Goal: Task Accomplishment & Management: Manage account settings

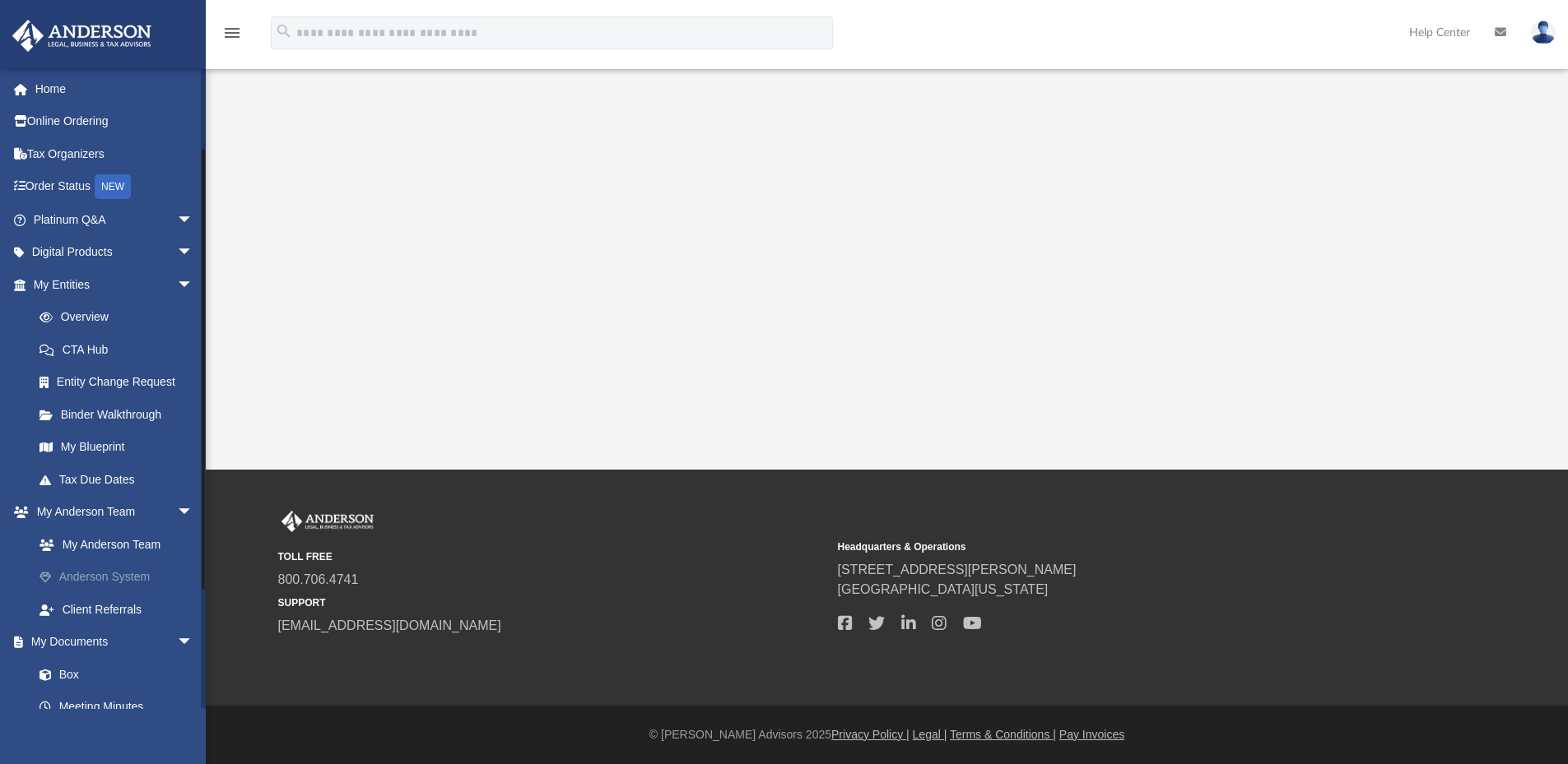
scroll to position [278, 0]
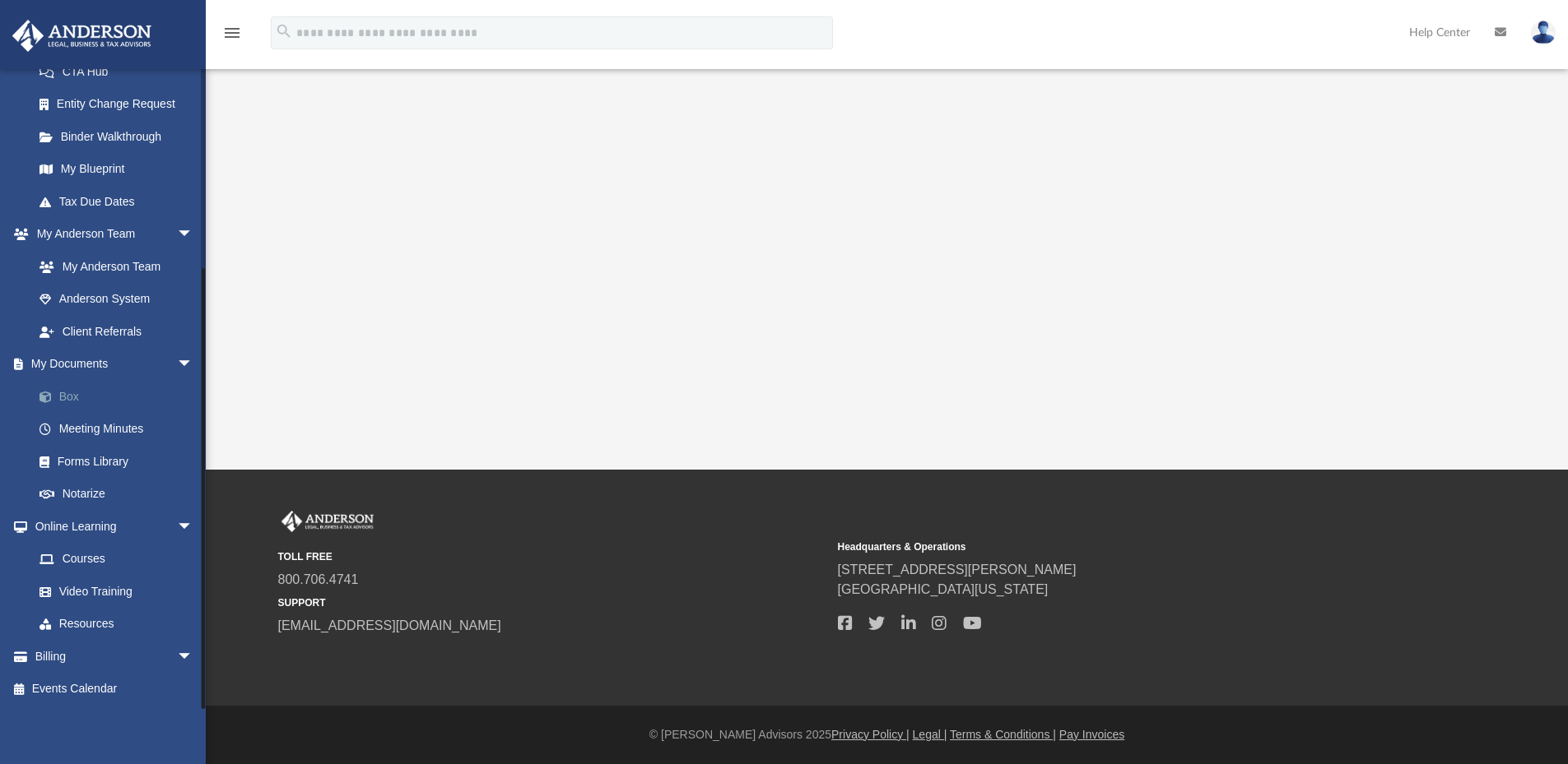
click at [74, 398] on link "Box" at bounding box center [121, 396] width 195 height 33
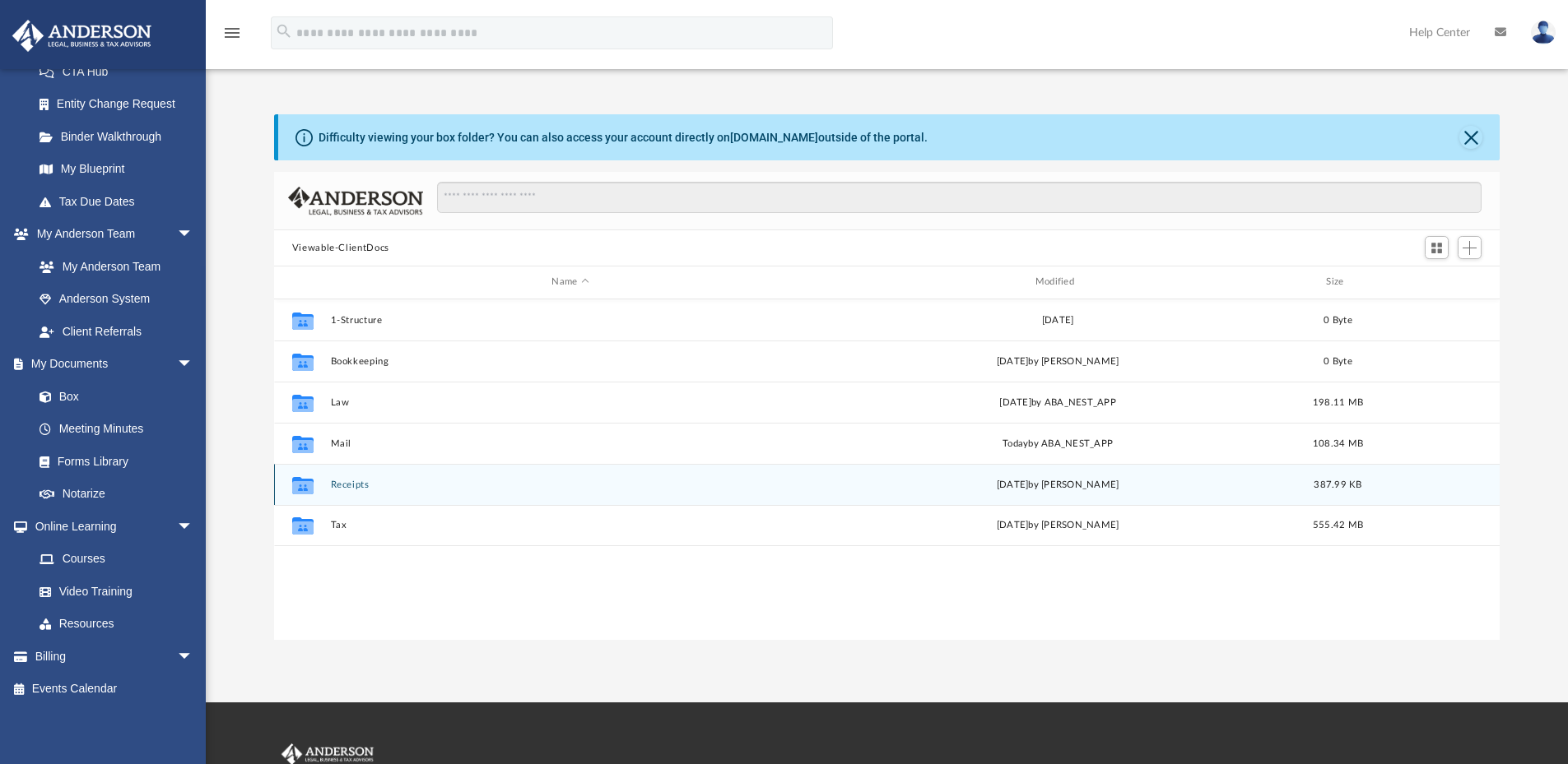
scroll to position [362, 1214]
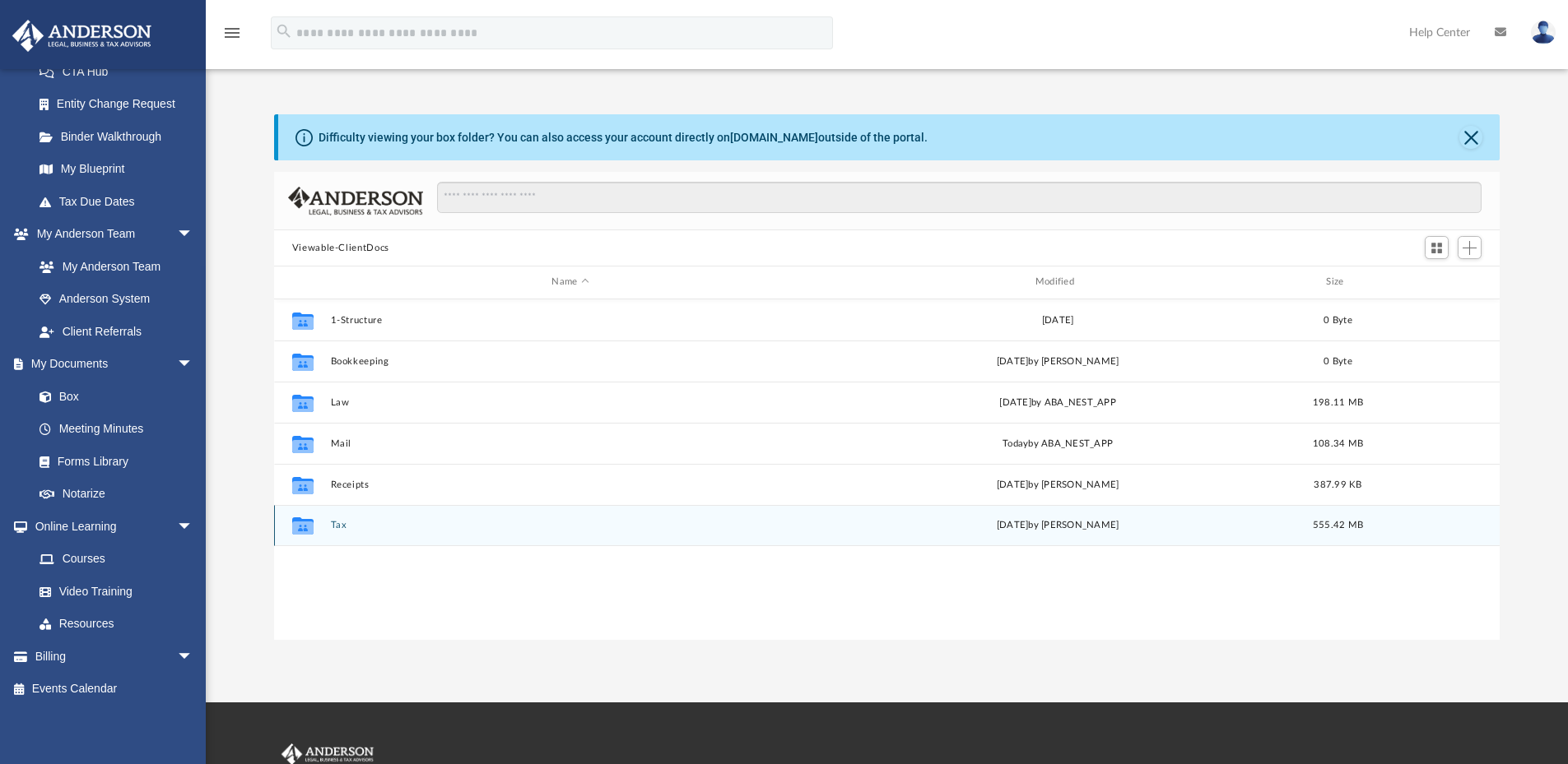
click at [335, 521] on button "Tax" at bounding box center [570, 525] width 480 height 11
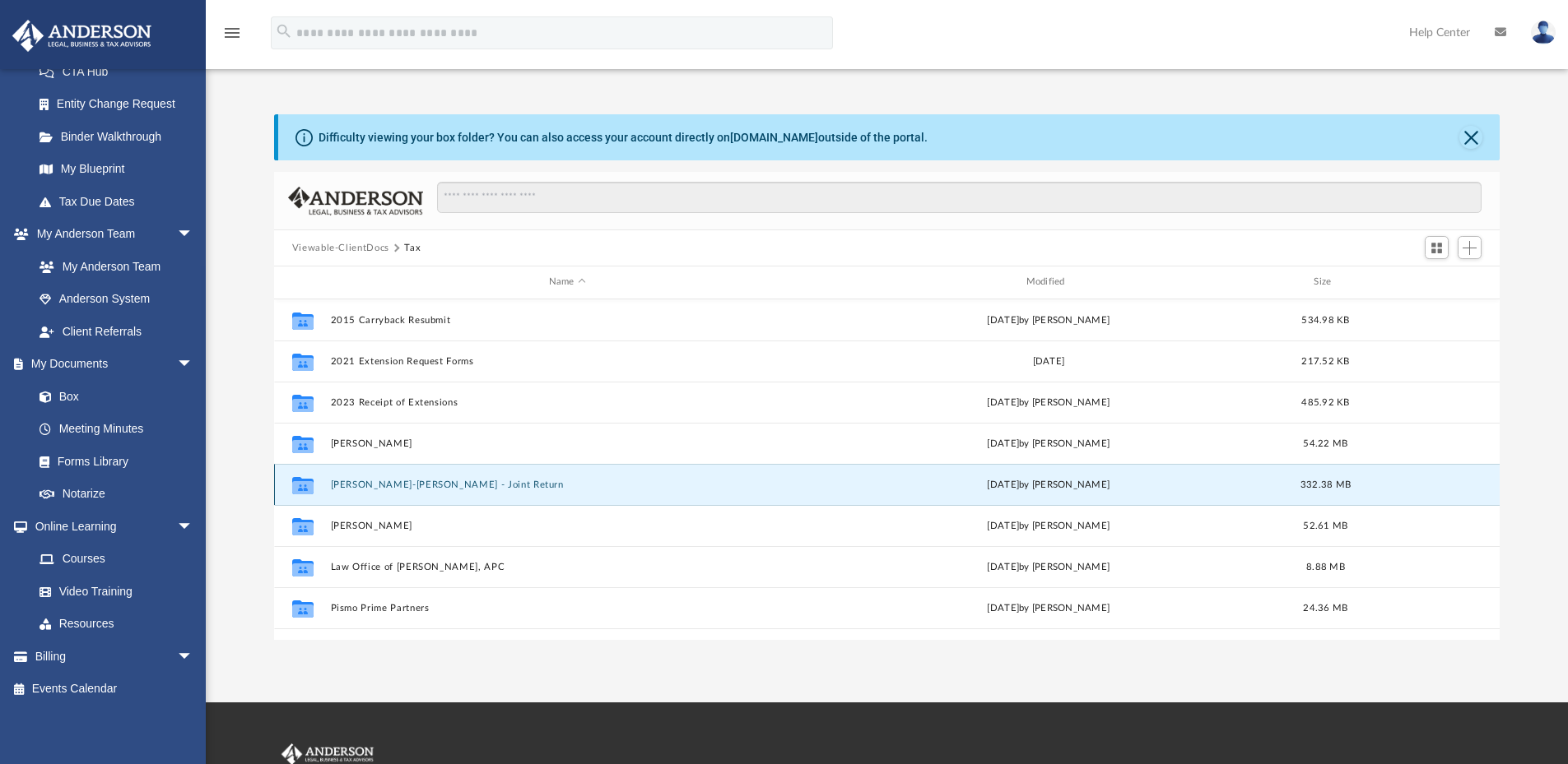
click at [376, 483] on button "[PERSON_NAME]-[PERSON_NAME] - Joint Return" at bounding box center [567, 485] width 474 height 11
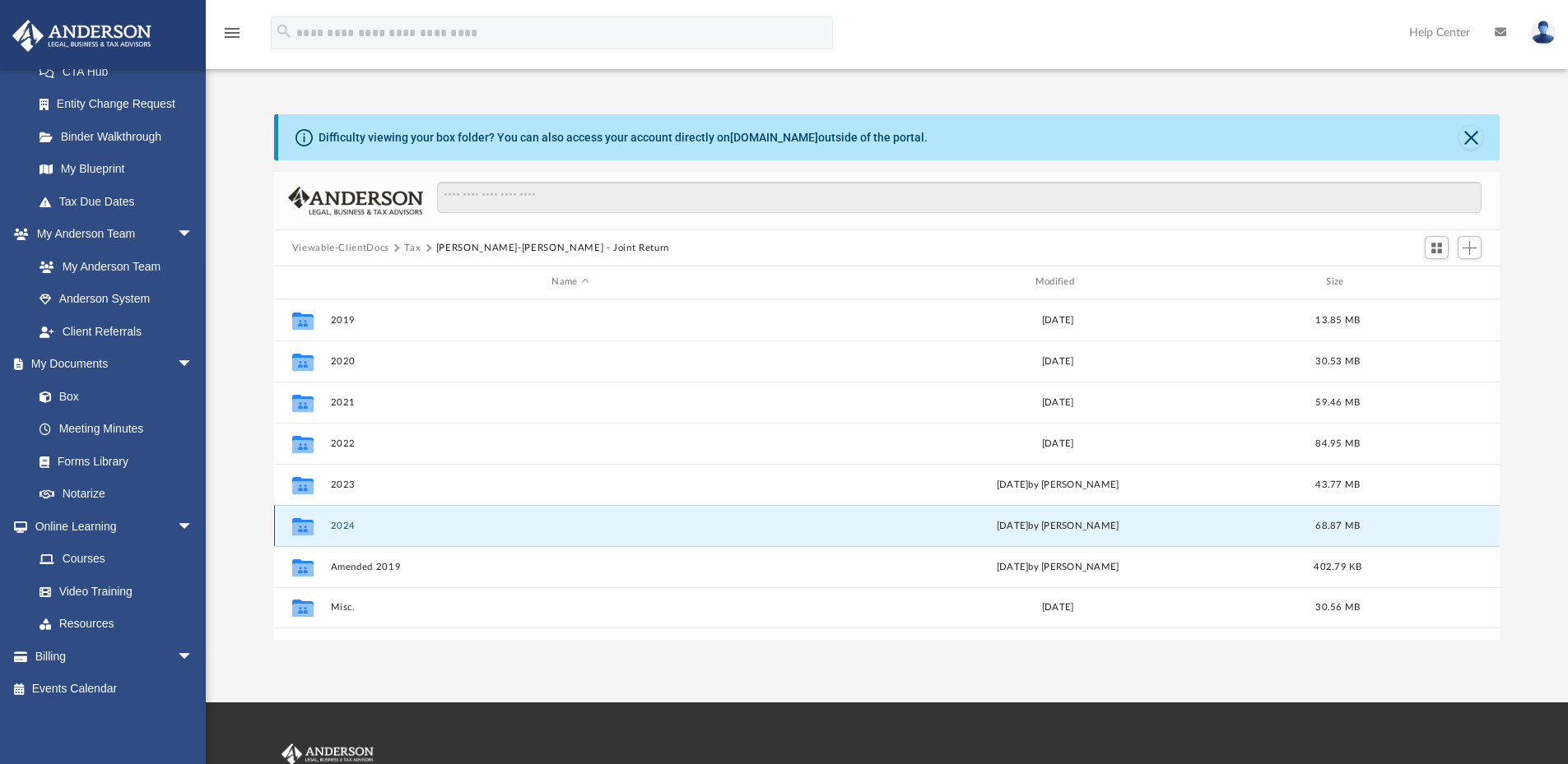
click at [350, 523] on button "2024" at bounding box center [570, 526] width 480 height 11
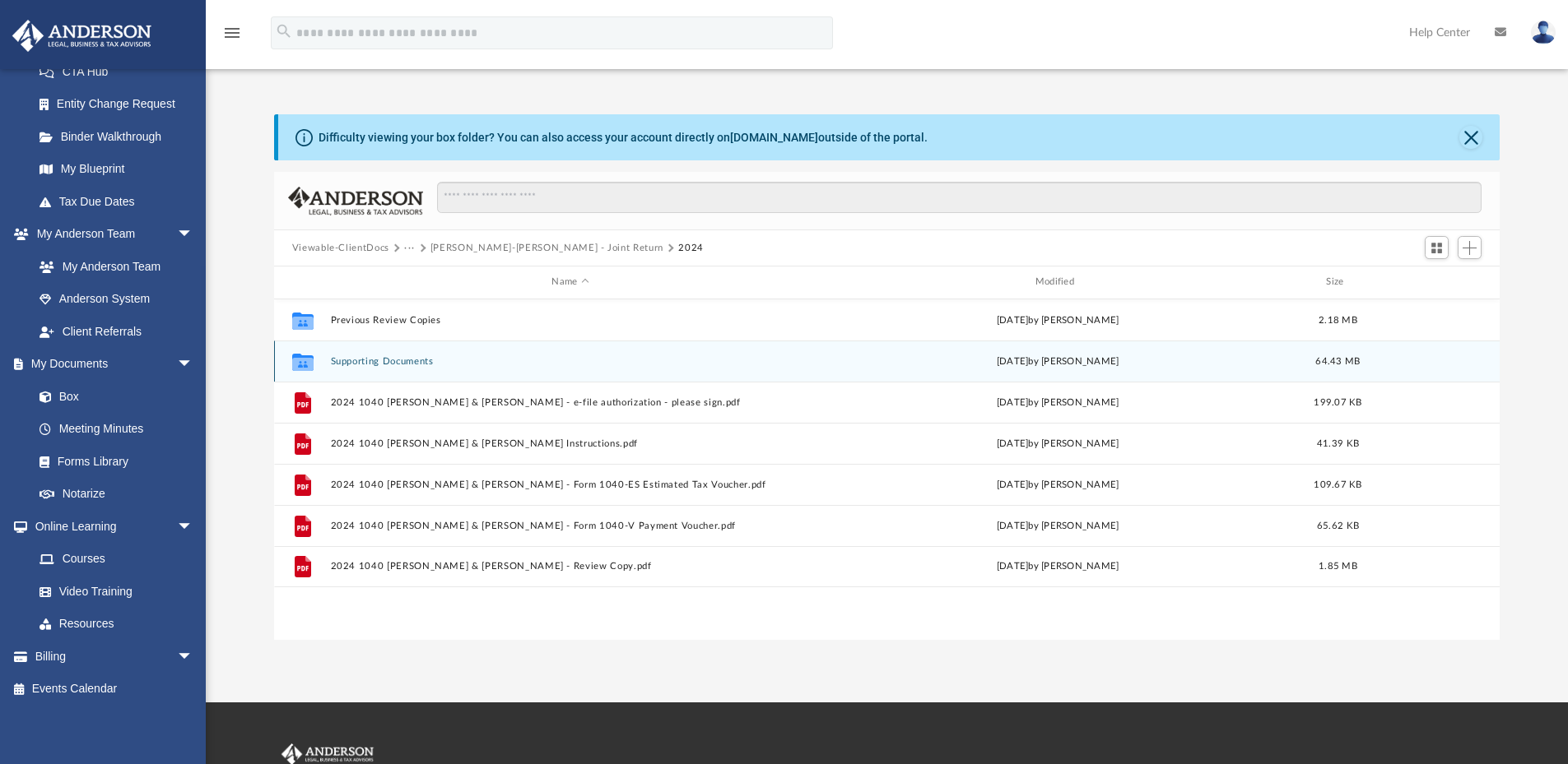
click at [418, 362] on button "Supporting Documents" at bounding box center [570, 362] width 480 height 11
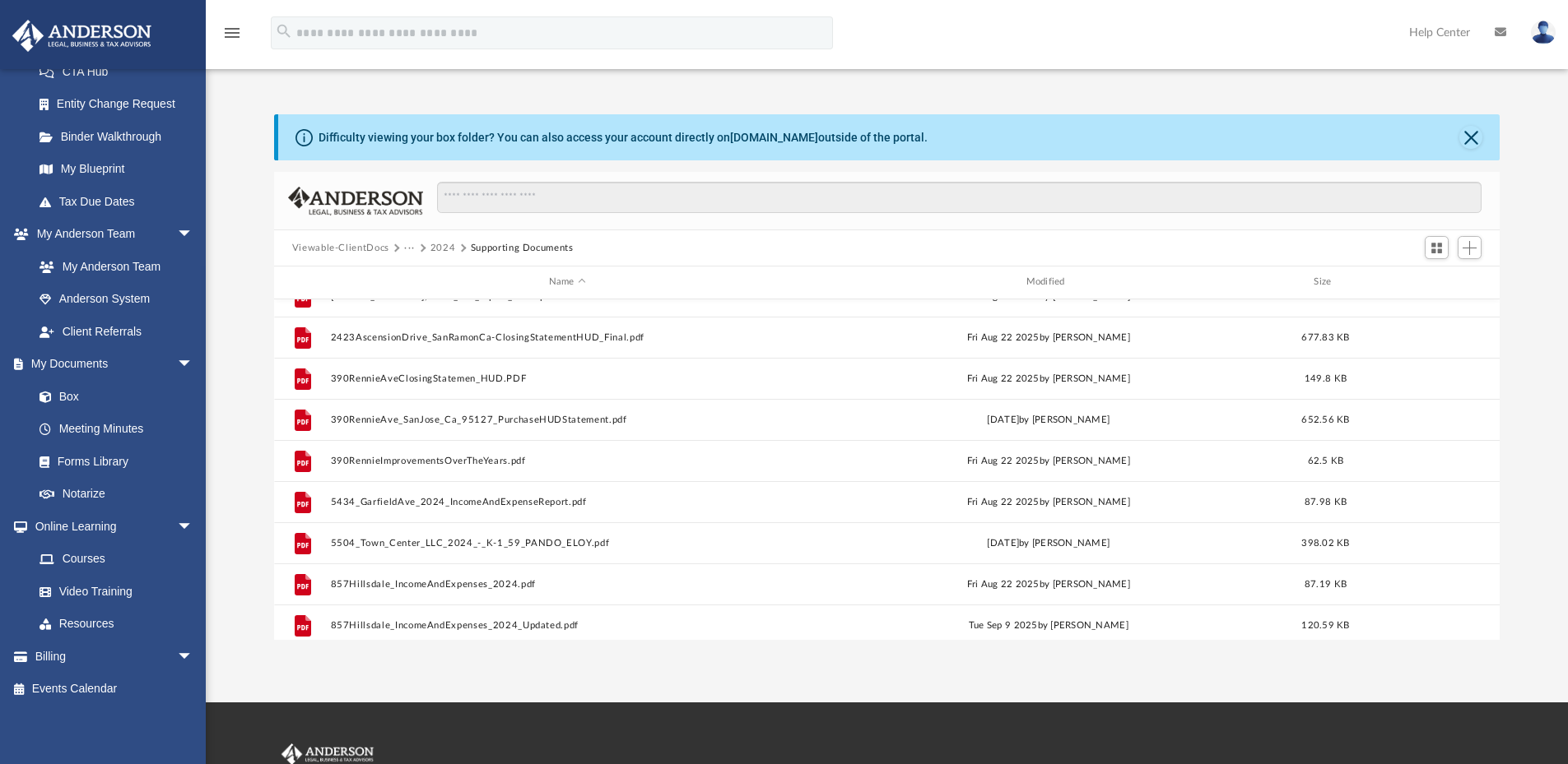
scroll to position [0, 0]
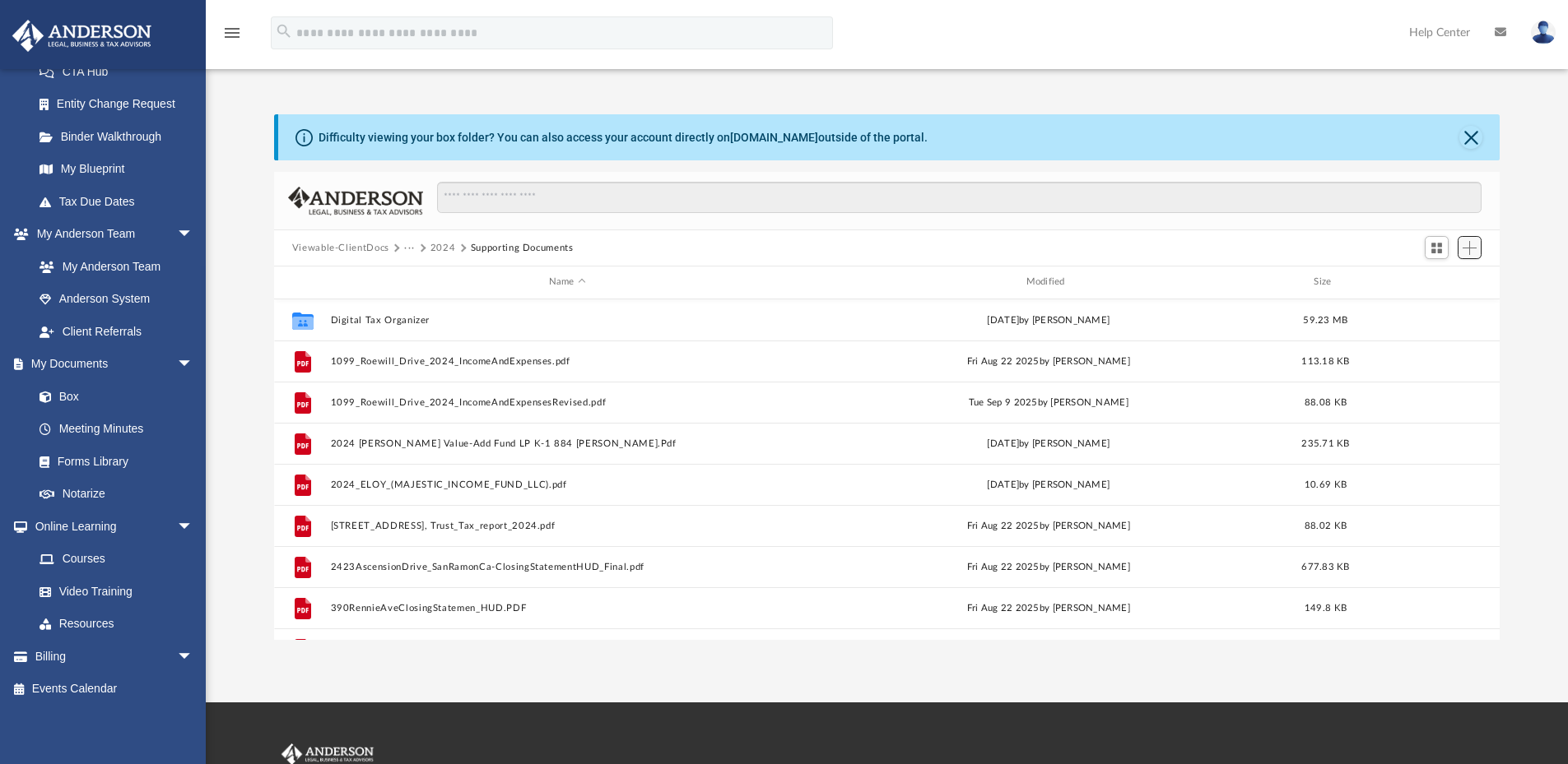
click at [1471, 247] on span "Add" at bounding box center [1469, 247] width 14 height 14
click at [1385, 238] on div "Viewable-ClientDocs ··· 2024 Supporting Documents" at bounding box center [887, 248] width 1227 height 36
click at [1442, 251] on span "Switch to Grid View" at bounding box center [1437, 247] width 14 height 14
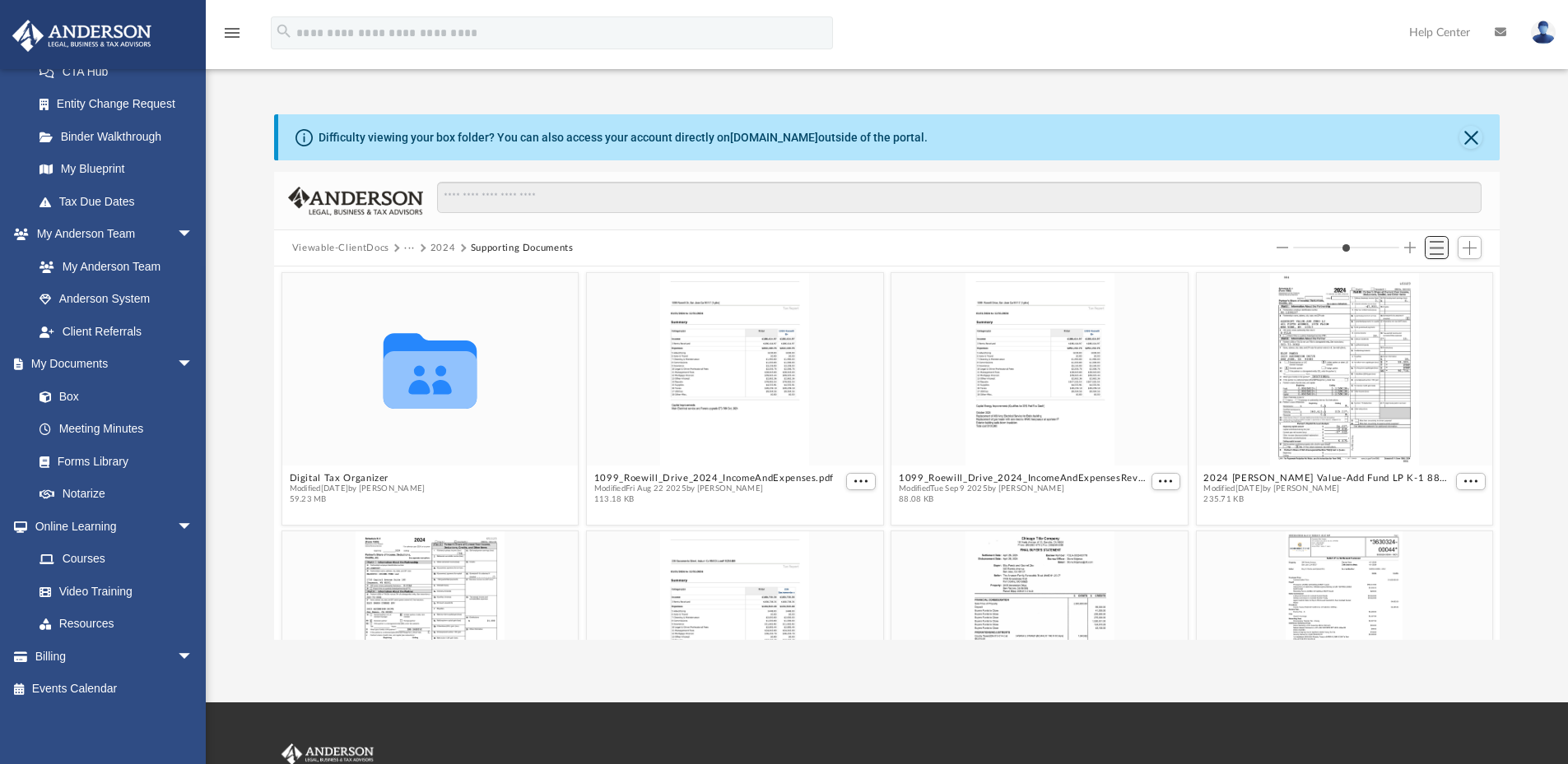
scroll to position [362, 1214]
click at [1442, 251] on span "Switch to List View" at bounding box center [1437, 247] width 14 height 14
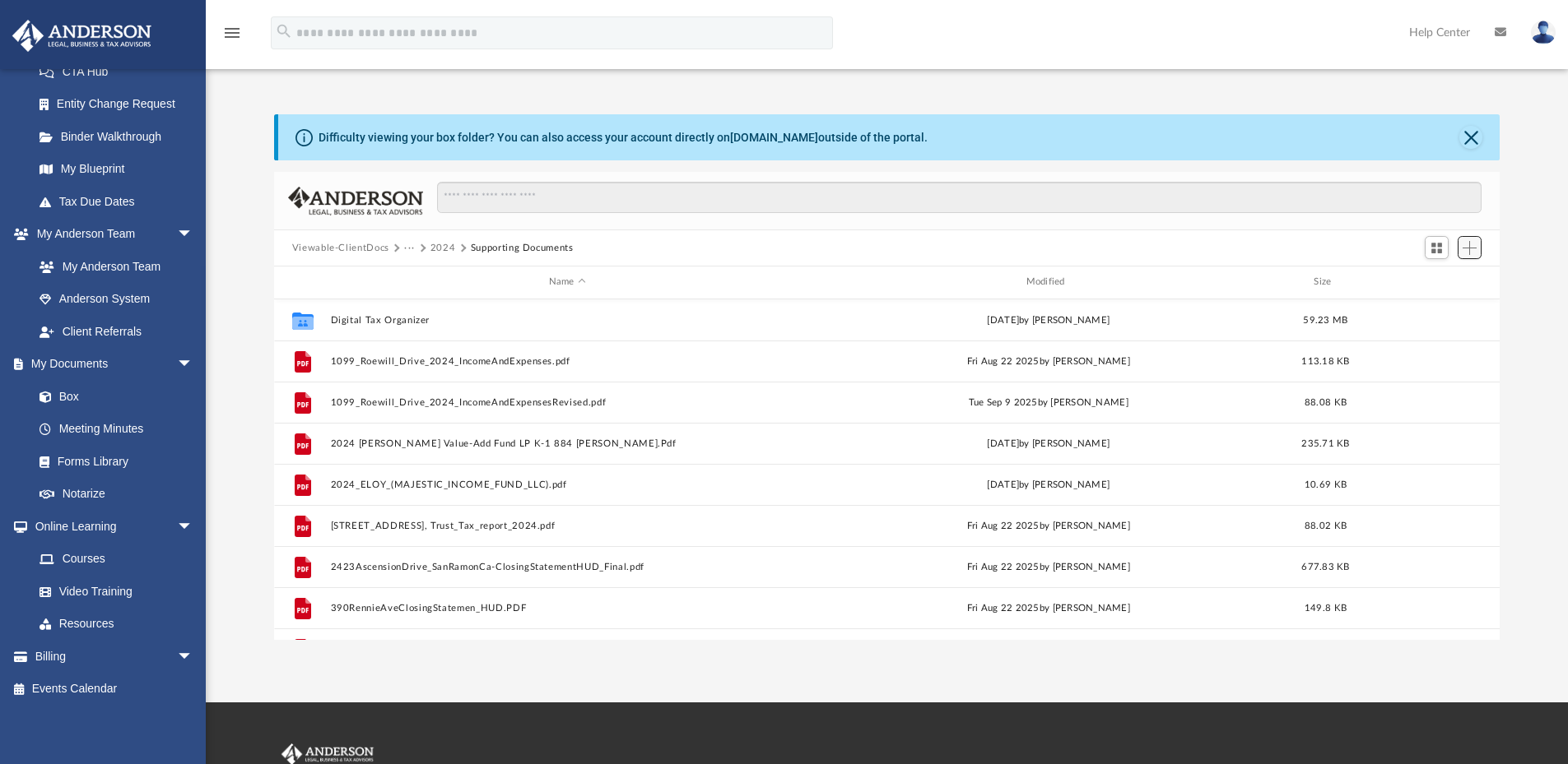
click at [1468, 246] on span "Add" at bounding box center [1469, 247] width 14 height 14
click at [1433, 283] on li "Upload" at bounding box center [1446, 281] width 53 height 18
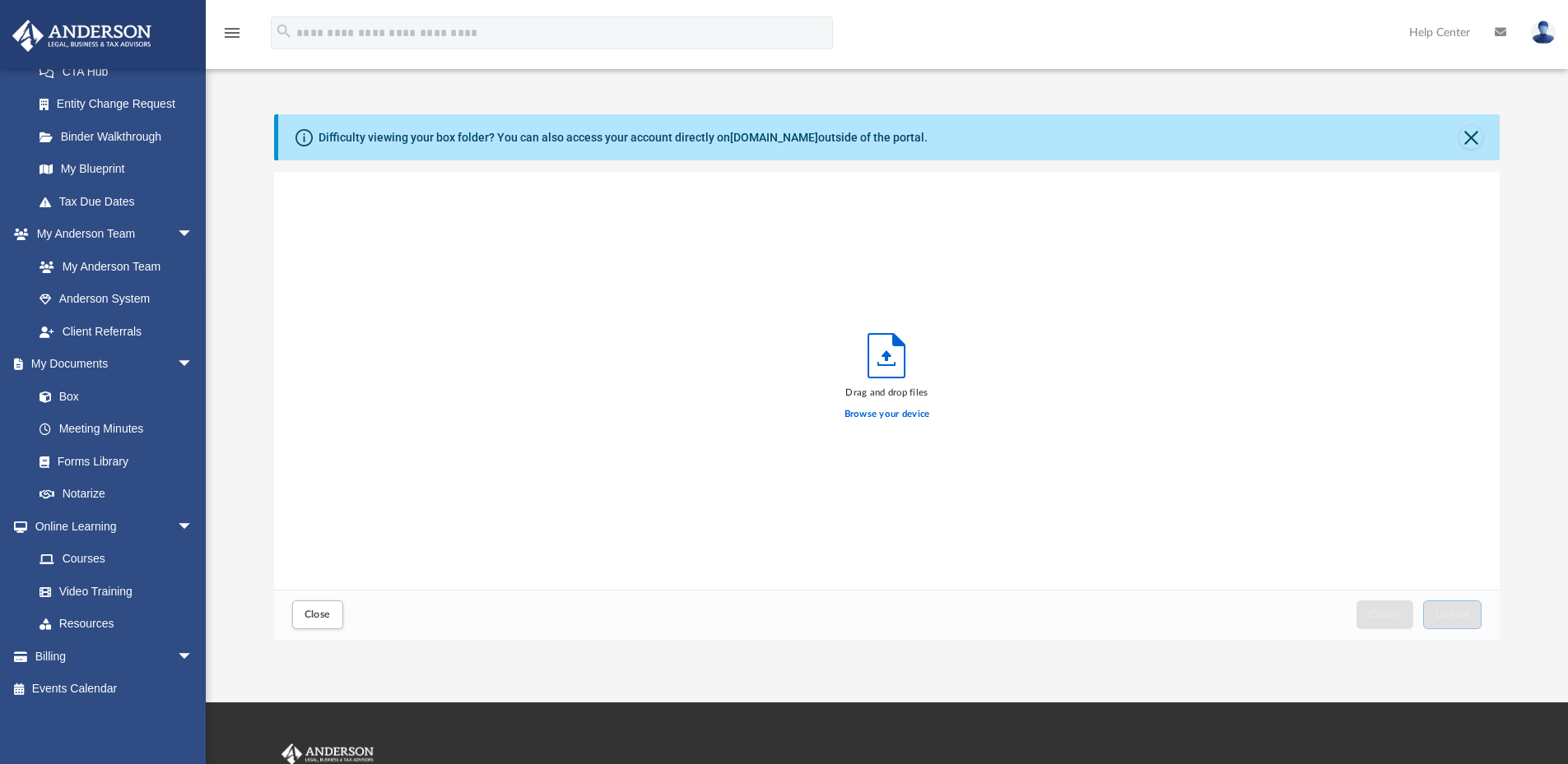
scroll to position [405, 1214]
click at [911, 415] on label "Browse your device" at bounding box center [887, 415] width 86 height 15
click at [0, 0] on input "Browse your device" at bounding box center [0, 0] width 0 height 0
click at [910, 412] on label "Browse your device" at bounding box center [887, 415] width 86 height 15
click at [0, 0] on input "Browse your device" at bounding box center [0, 0] width 0 height 0
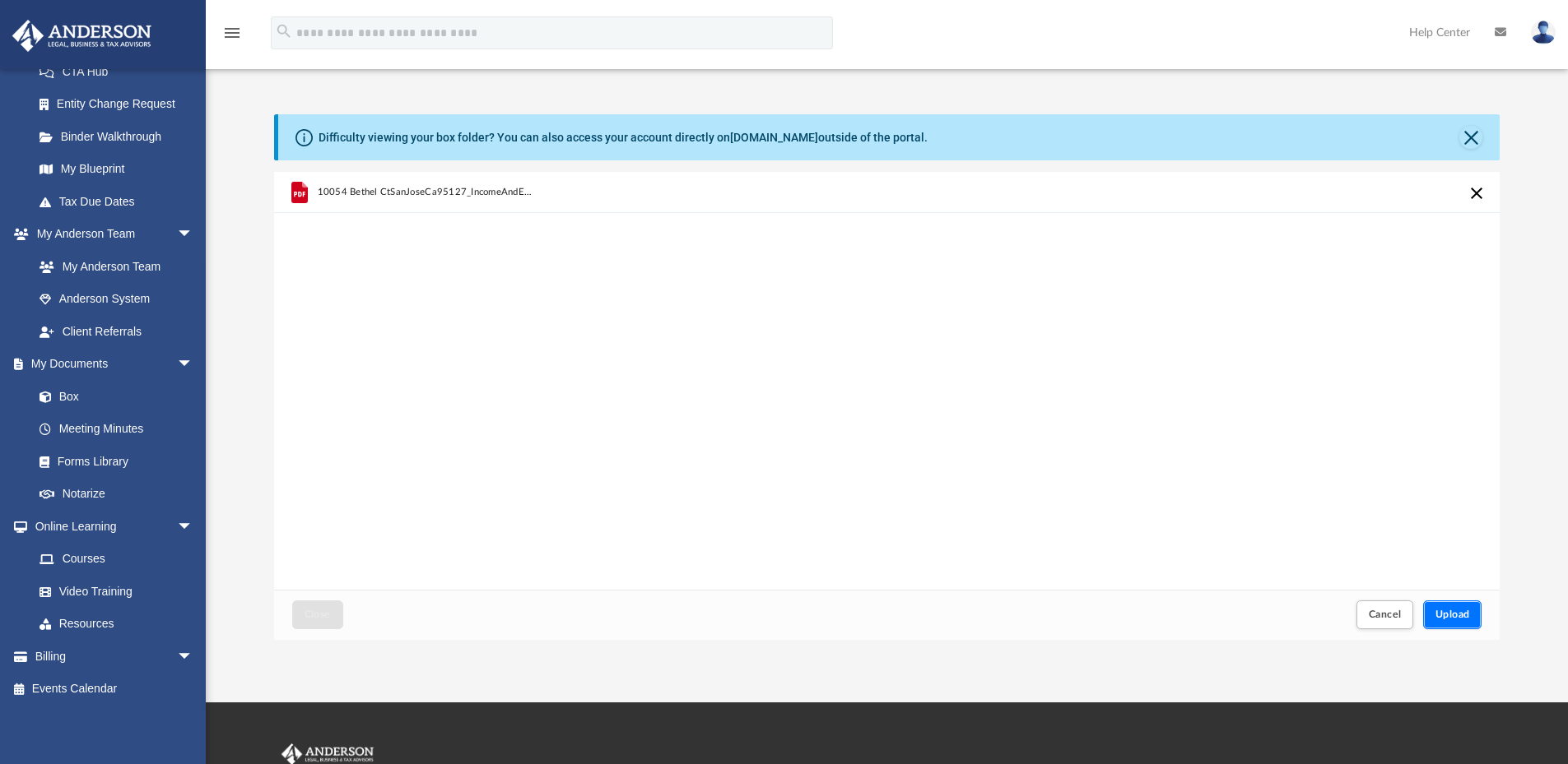
click at [1455, 613] on span "Upload" at bounding box center [1453, 614] width 34 height 10
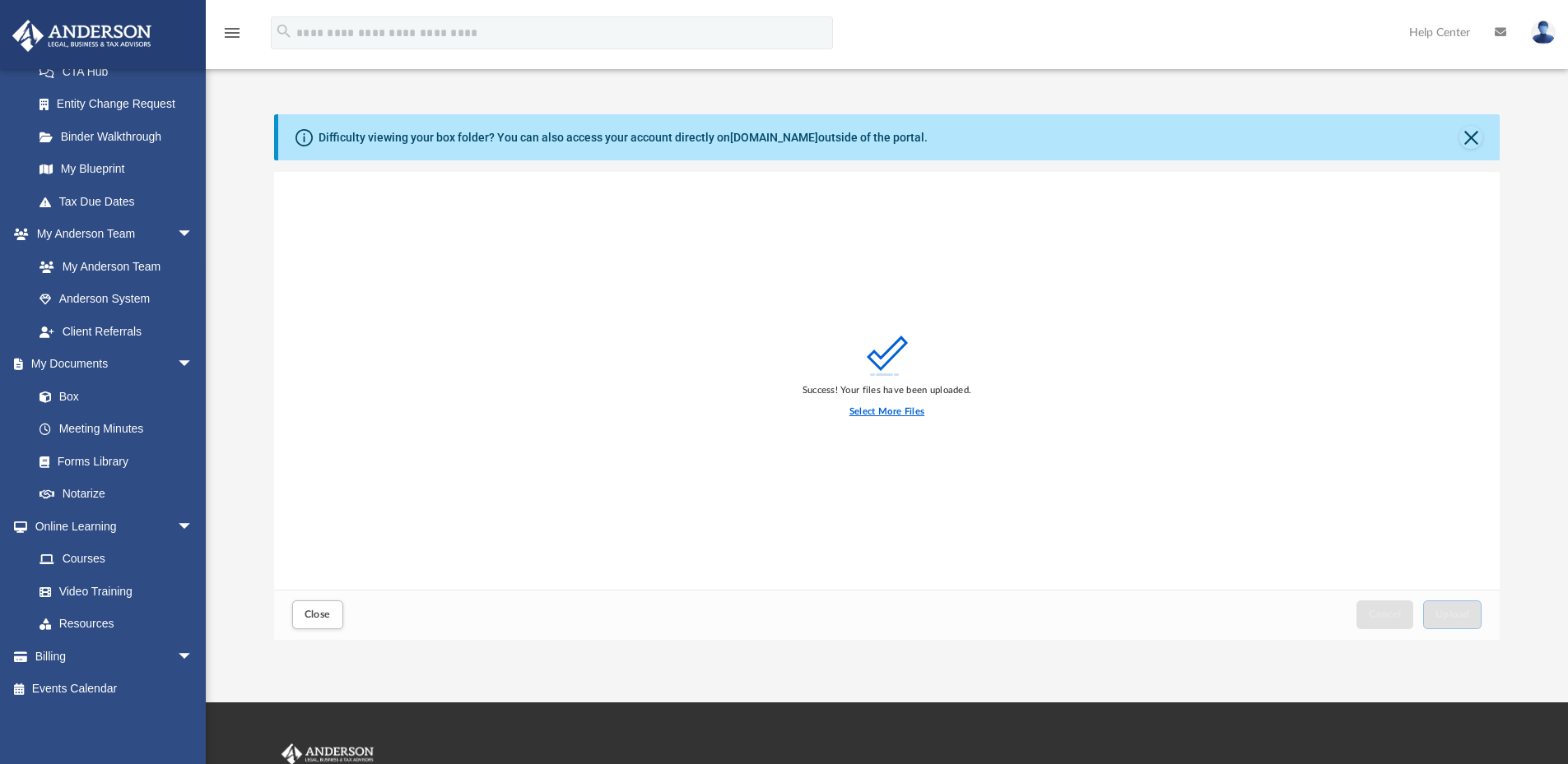
click at [885, 408] on label "Select More Files" at bounding box center [887, 413] width 75 height 15
click at [0, 0] on input "Select More Files" at bounding box center [0, 0] width 0 height 0
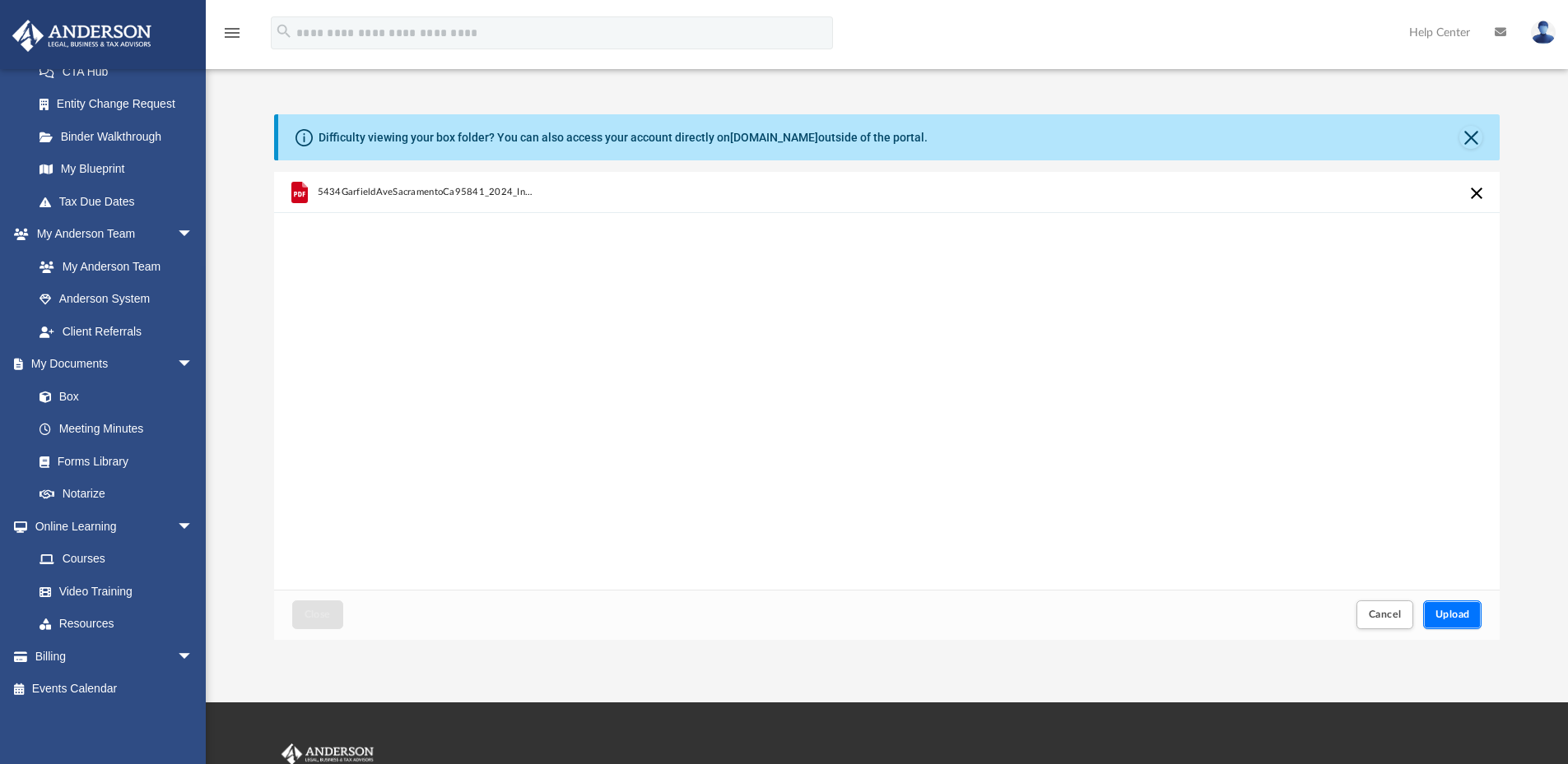
click at [1460, 617] on span "Upload" at bounding box center [1453, 614] width 34 height 10
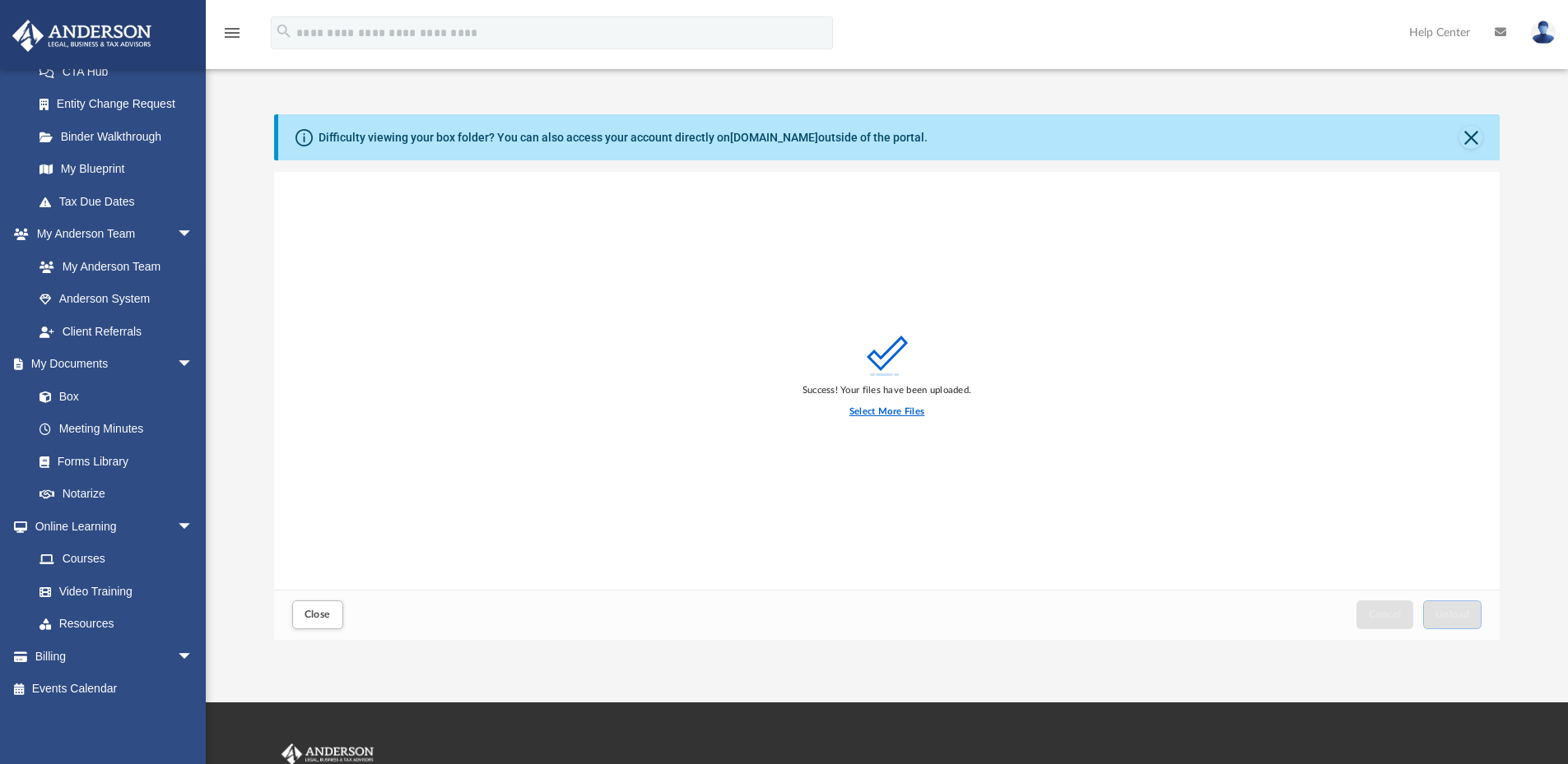
click at [907, 412] on label "Select More Files" at bounding box center [887, 413] width 75 height 15
click at [0, 0] on input "Select More Files" at bounding box center [0, 0] width 0 height 0
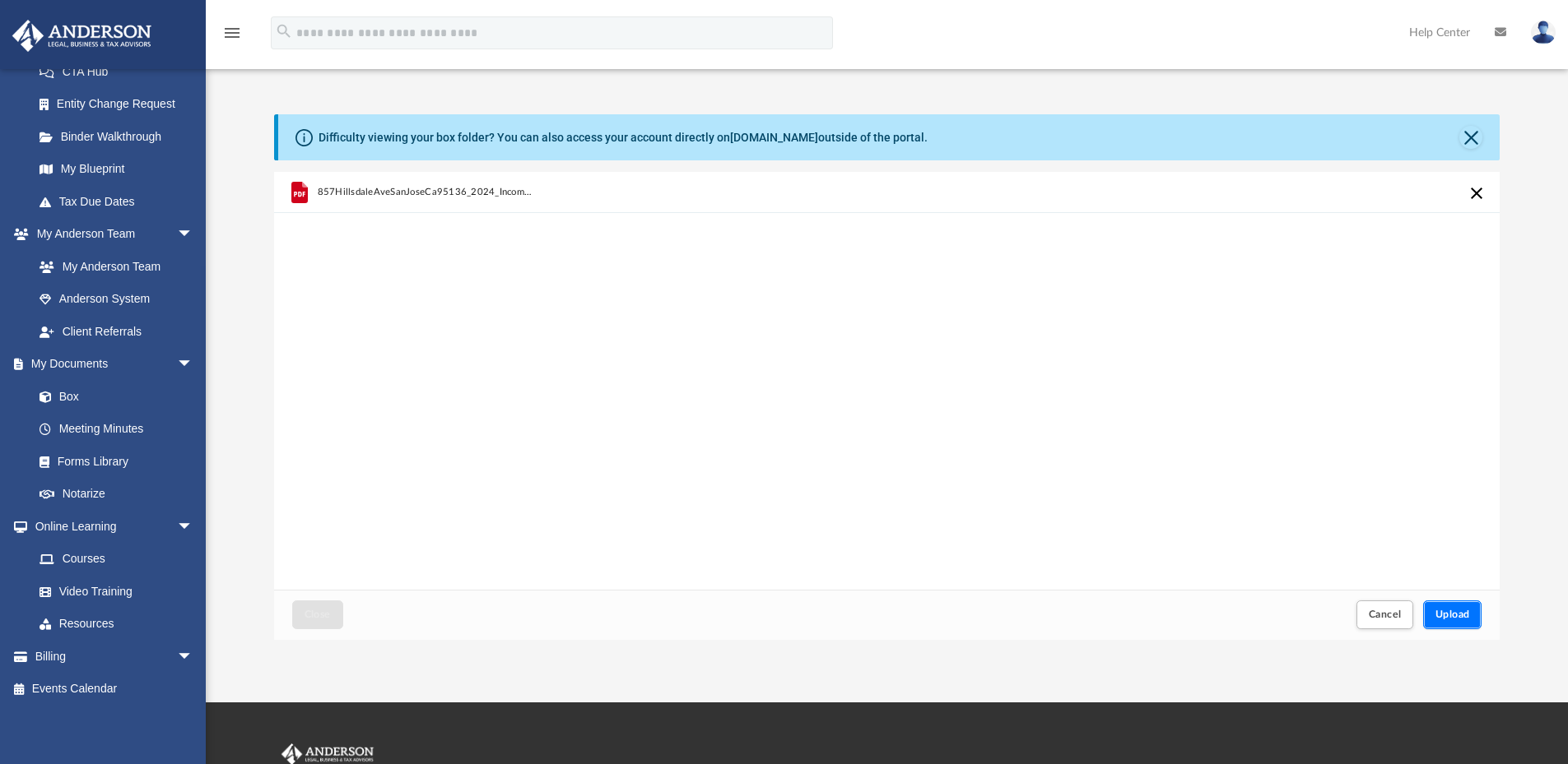
click at [1464, 613] on span "Upload" at bounding box center [1453, 614] width 34 height 10
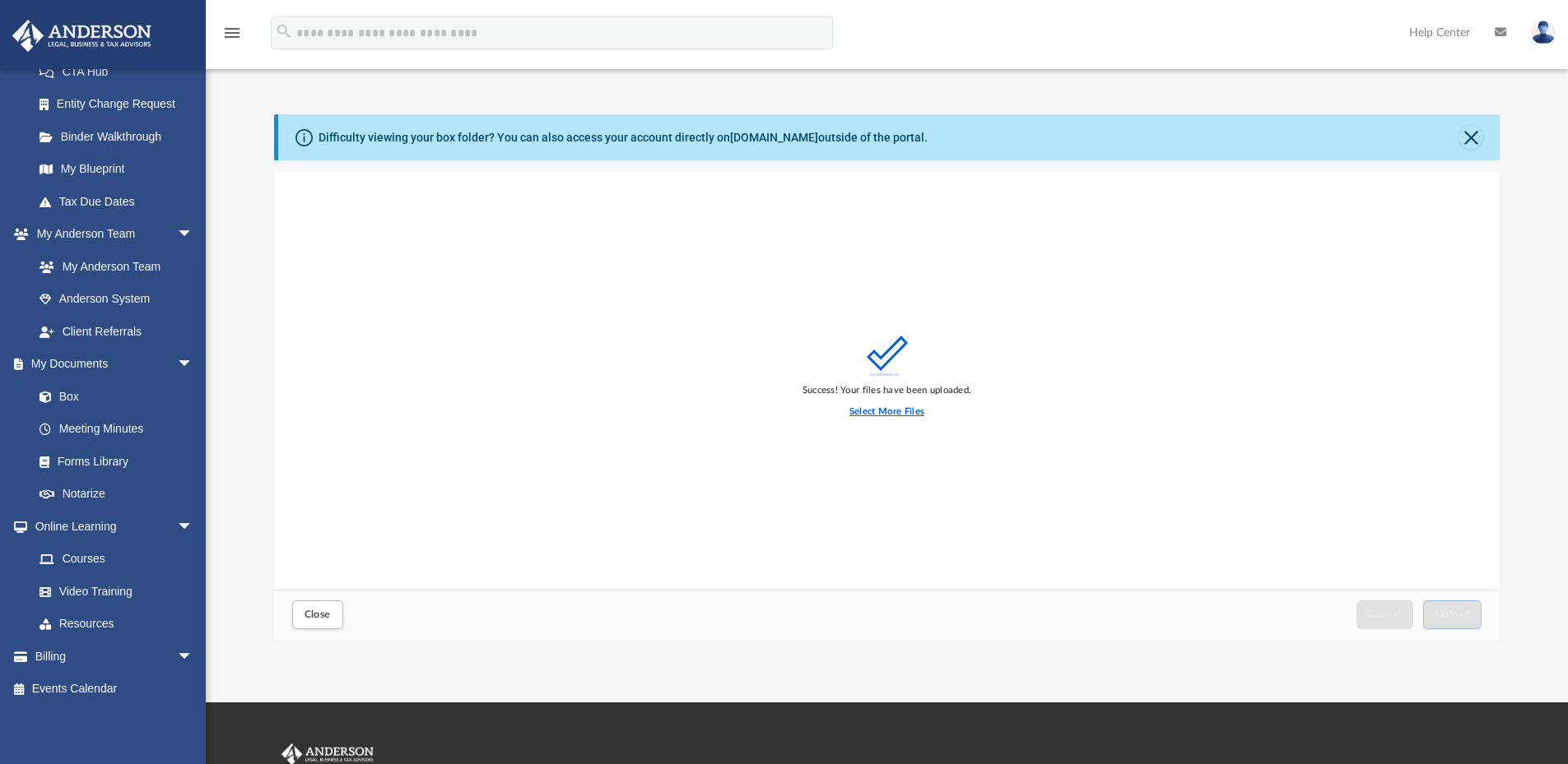
click at [873, 411] on label "Select More Files" at bounding box center [887, 413] width 75 height 15
click at [0, 0] on input "Select More Files" at bounding box center [0, 0] width 0 height 0
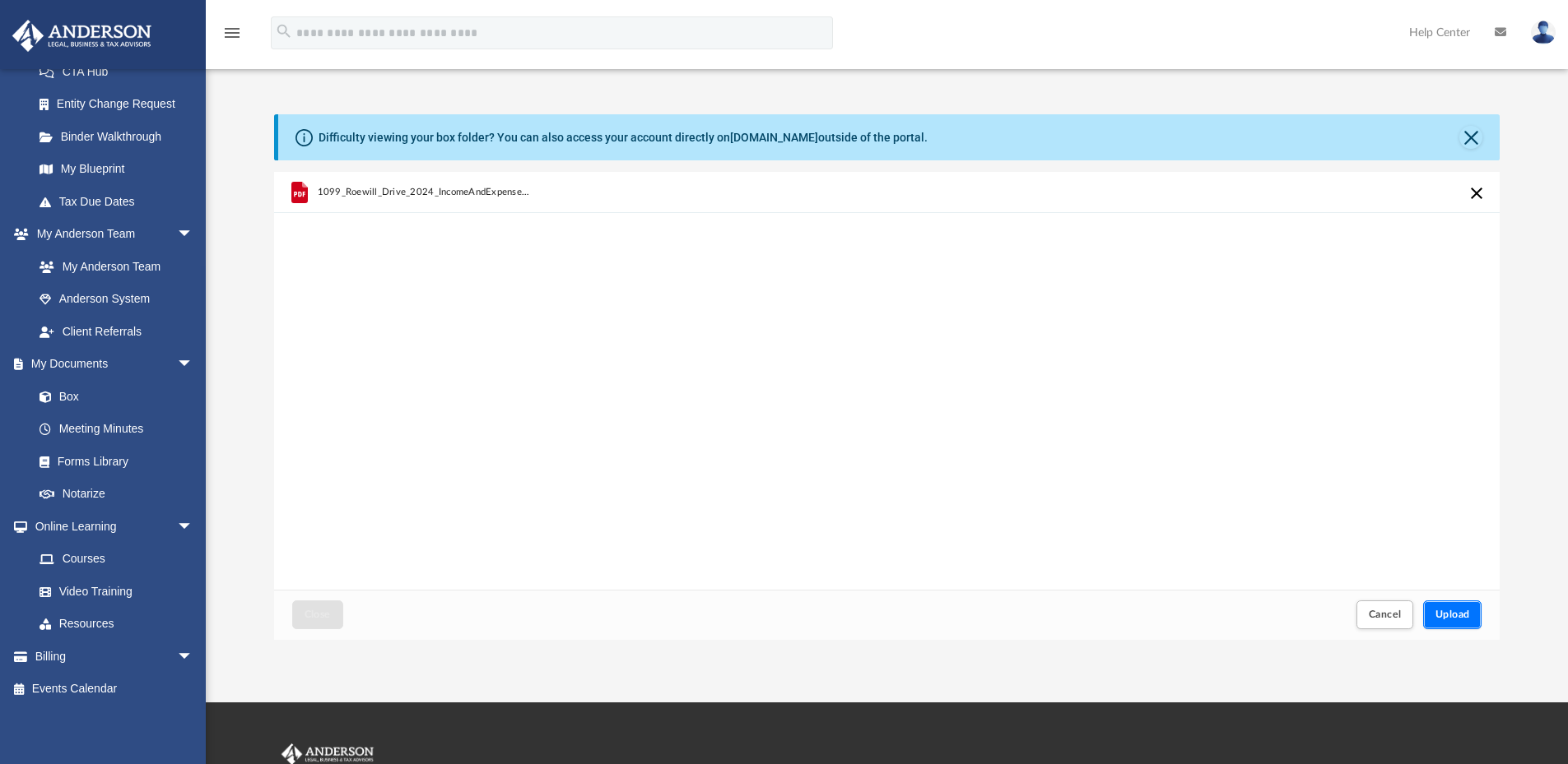
click at [1455, 610] on span "Upload" at bounding box center [1453, 614] width 34 height 10
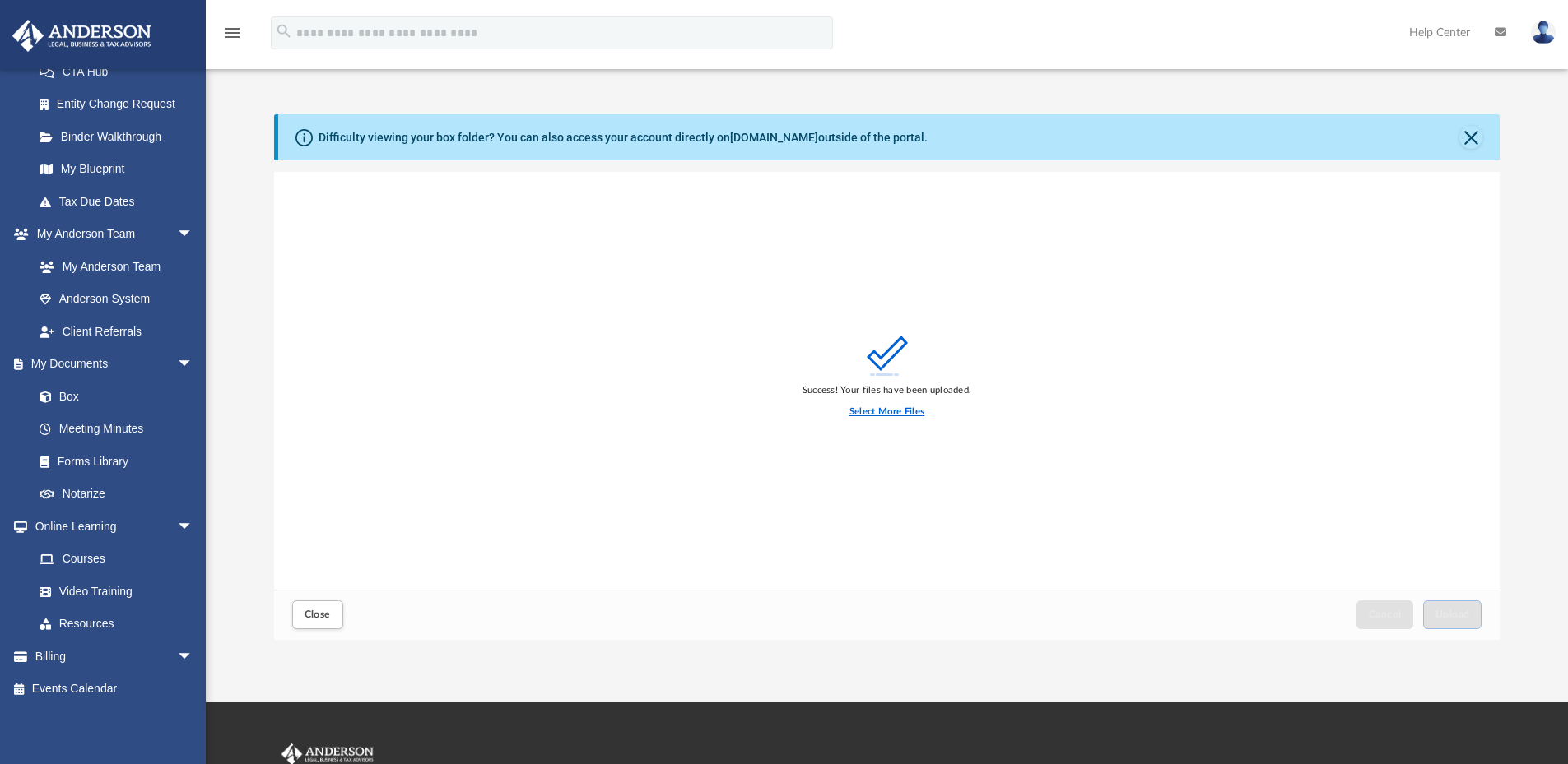
click at [901, 413] on label "Select More Files" at bounding box center [887, 413] width 75 height 15
click at [0, 0] on input "Select More Files" at bounding box center [0, 0] width 0 height 0
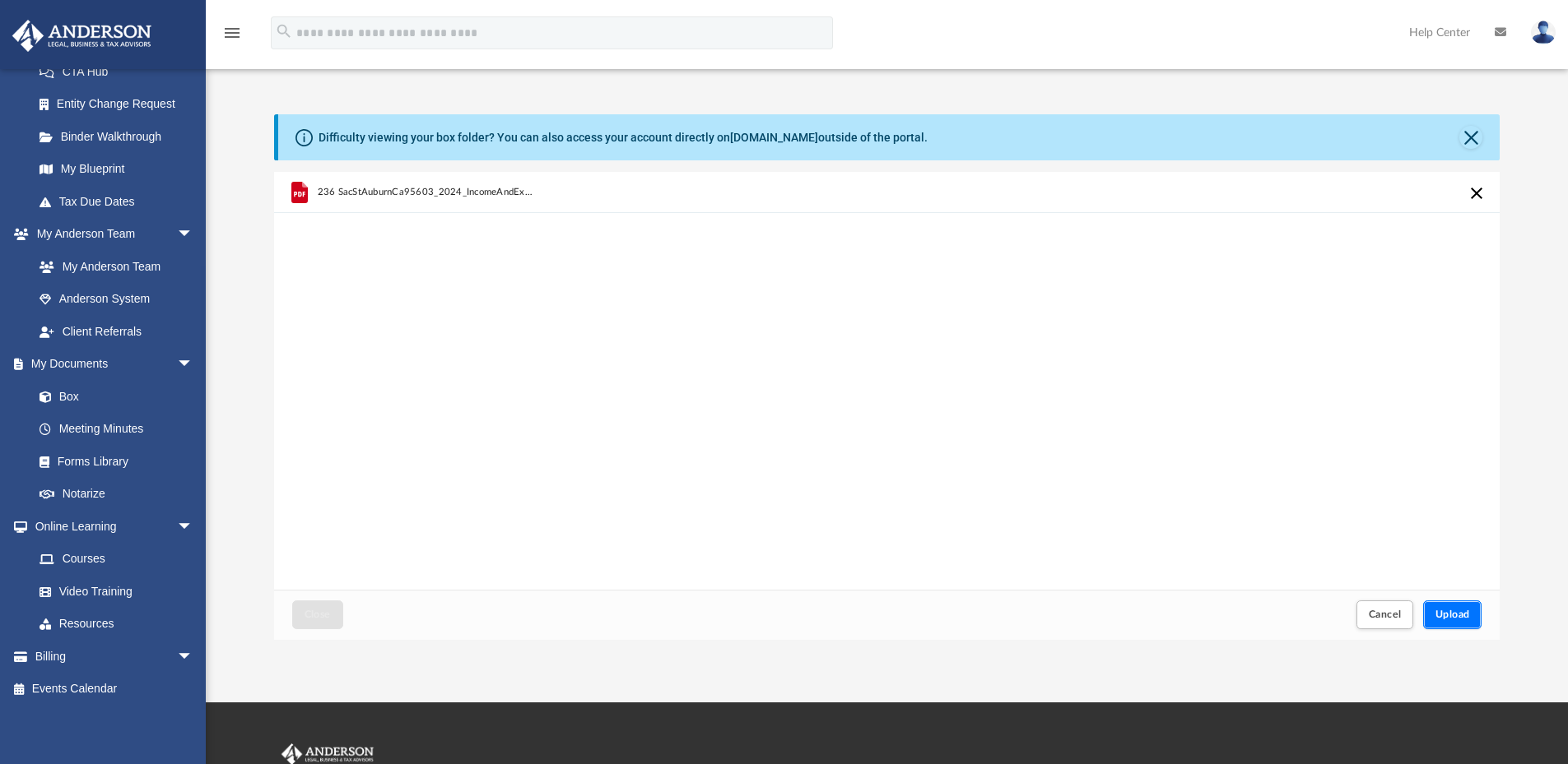
click at [1464, 612] on span "Upload" at bounding box center [1453, 614] width 34 height 10
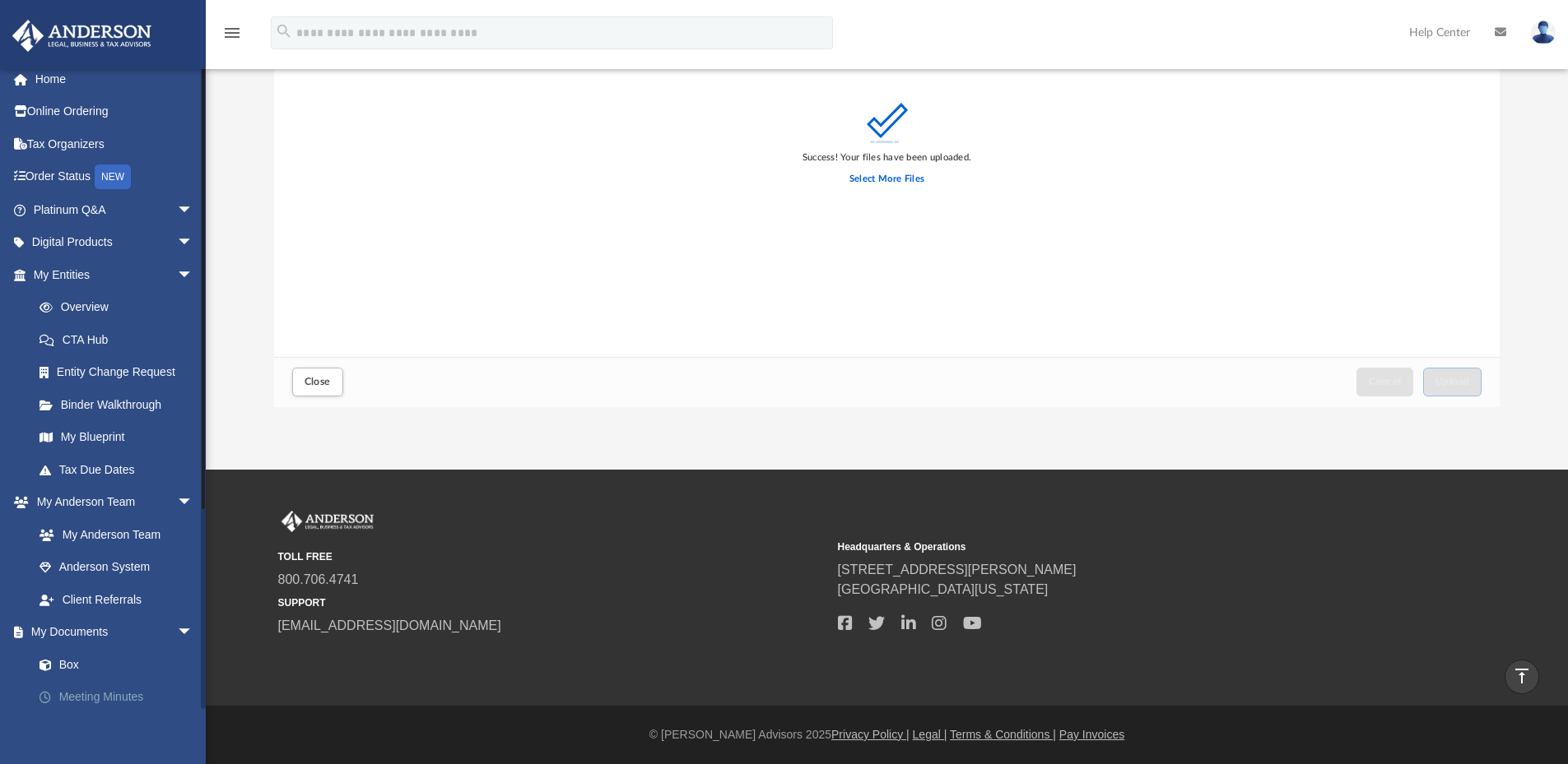
scroll to position [0, 0]
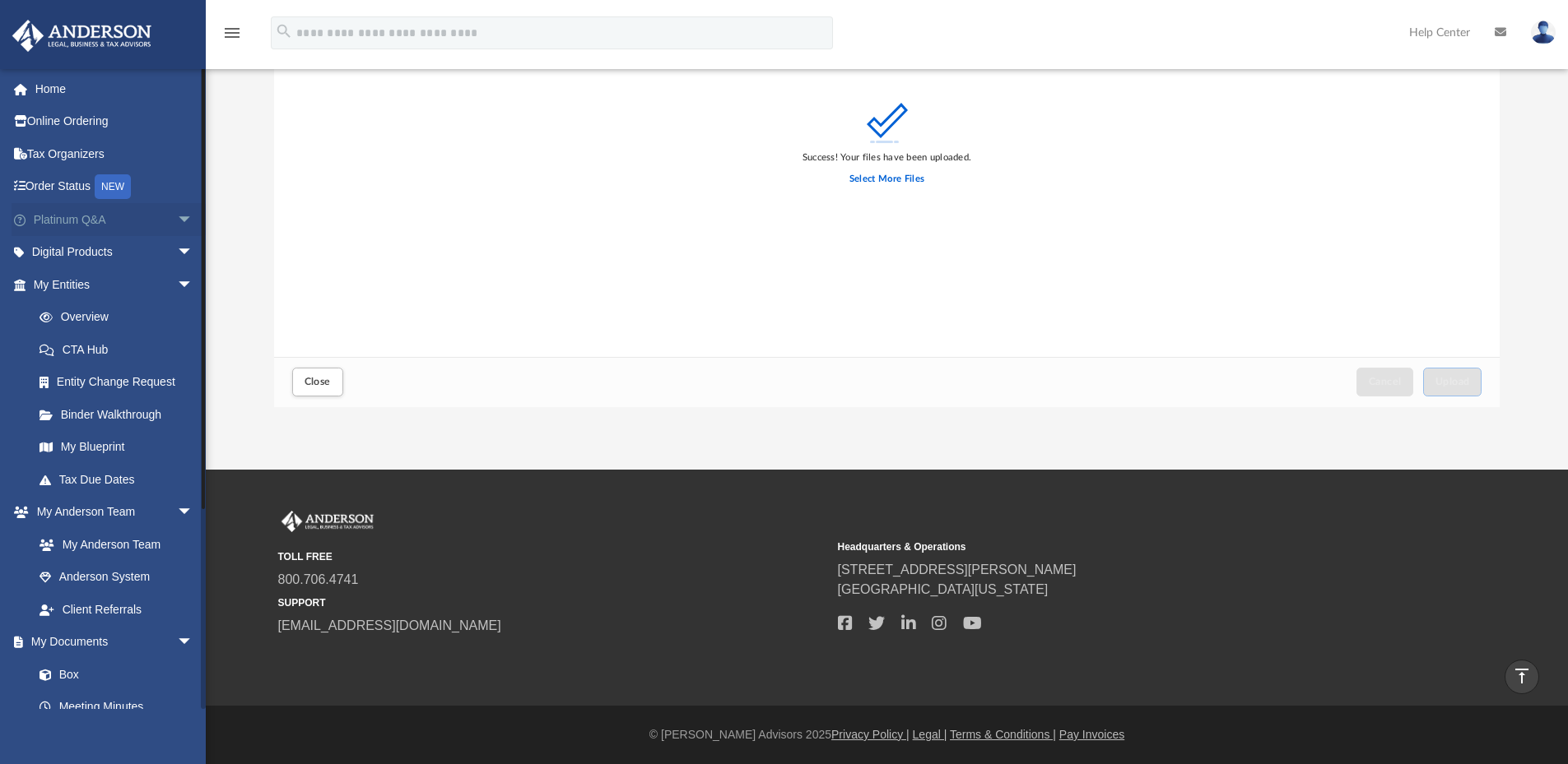
click at [177, 218] on span "arrow_drop_down" at bounding box center [193, 220] width 33 height 33
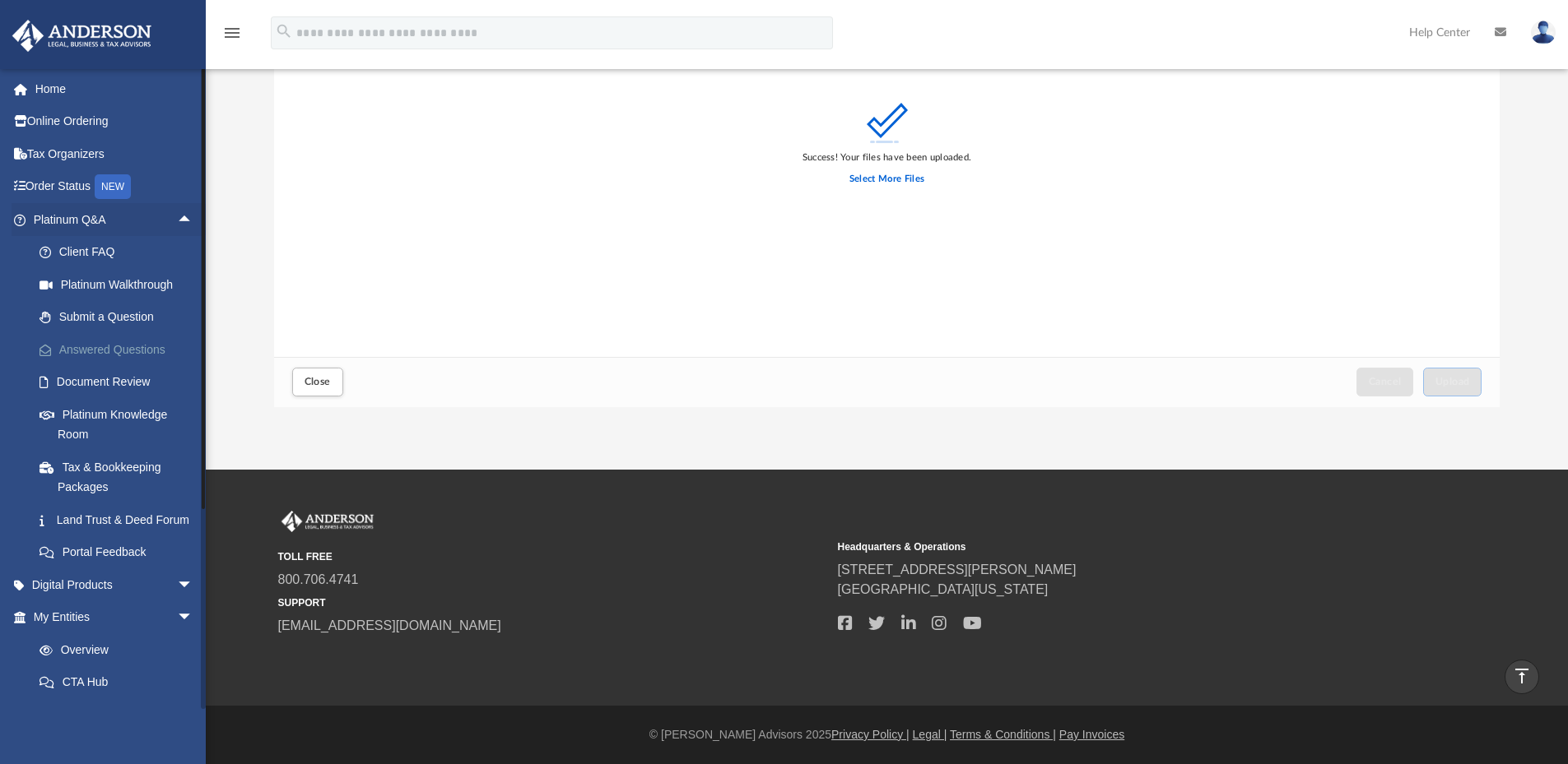
click at [96, 349] on link "Answered Questions" at bounding box center [121, 349] width 195 height 33
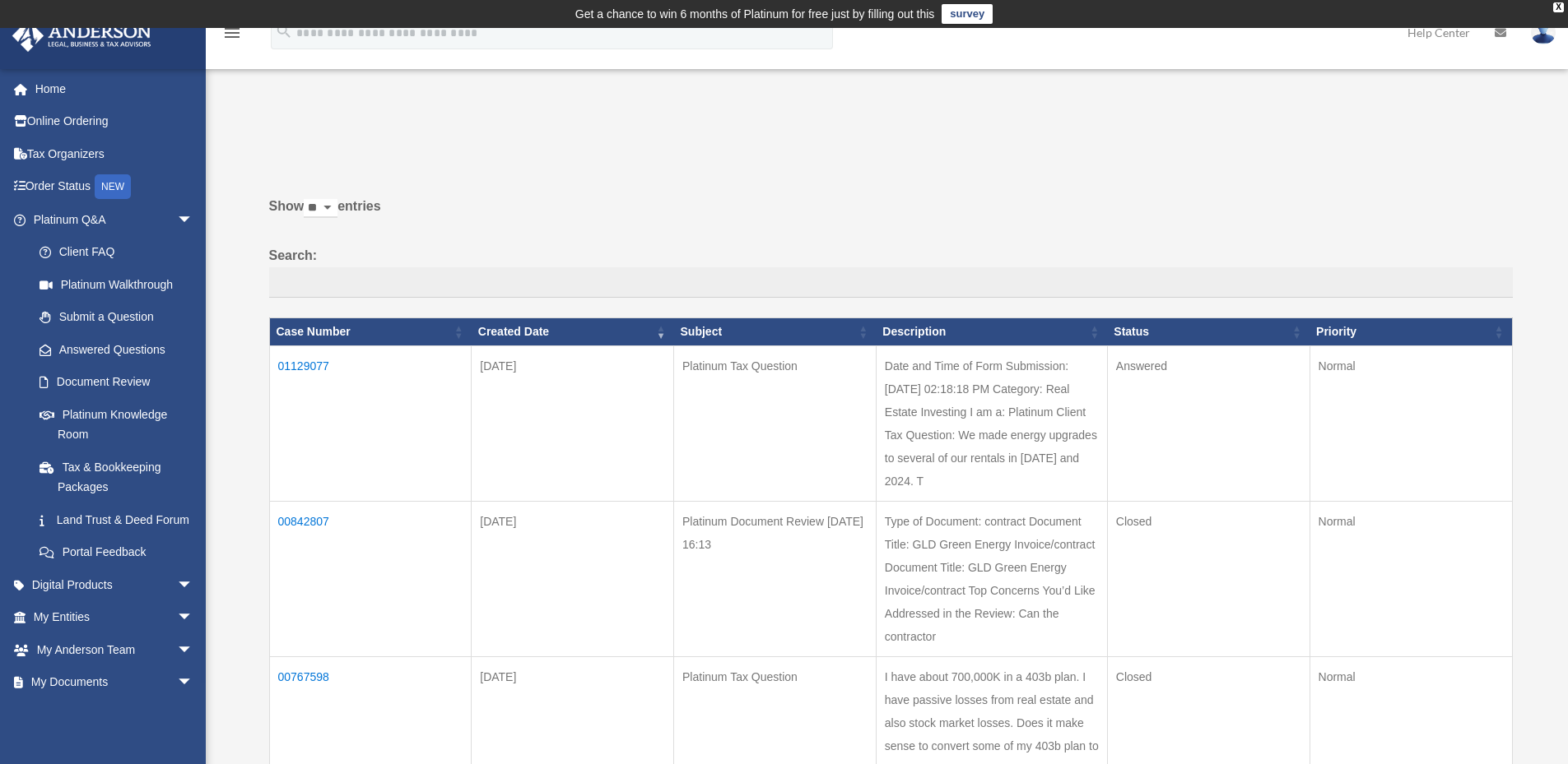
click at [312, 365] on td "01129077" at bounding box center [370, 423] width 203 height 155
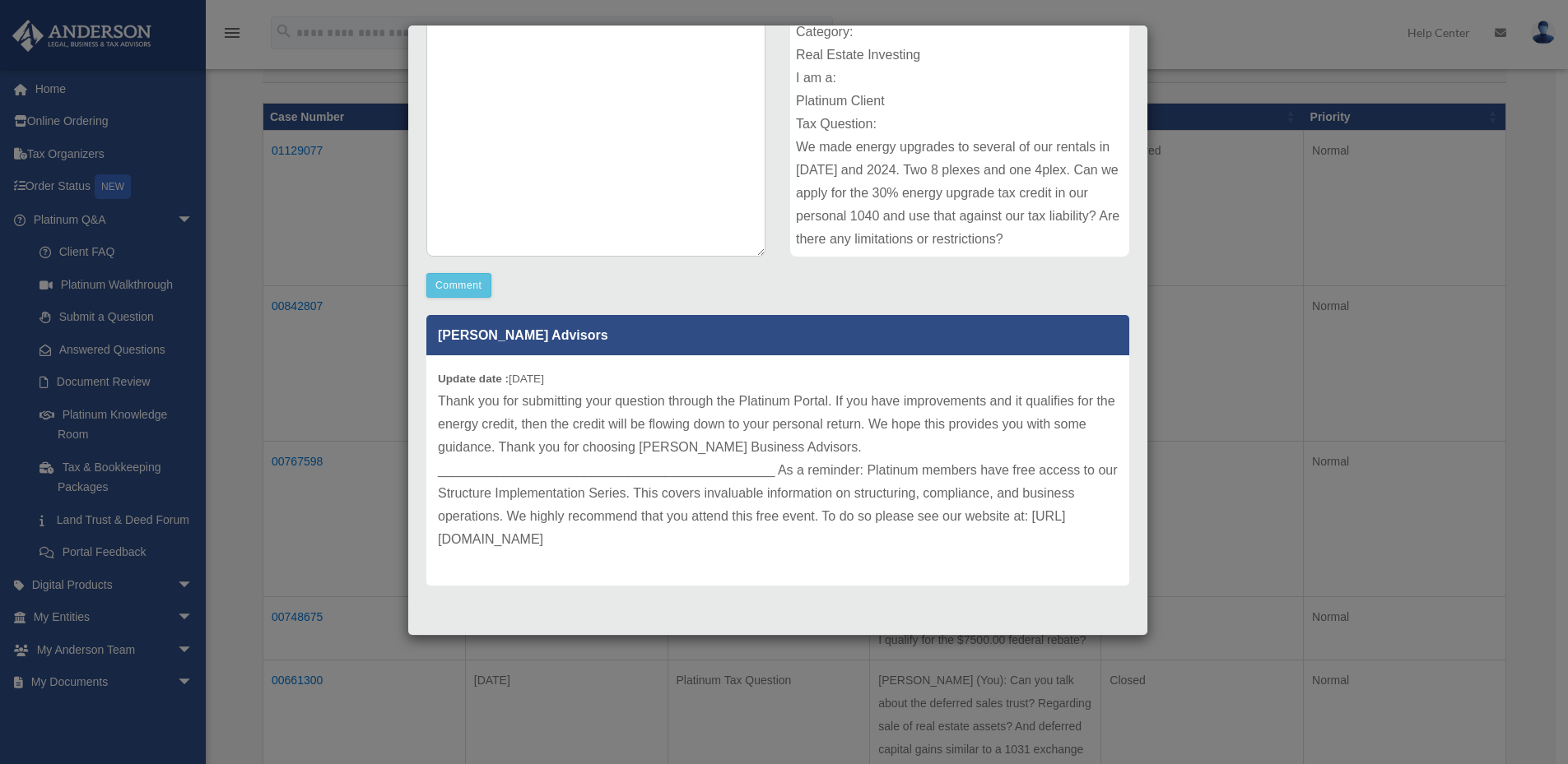
scroll to position [412, 0]
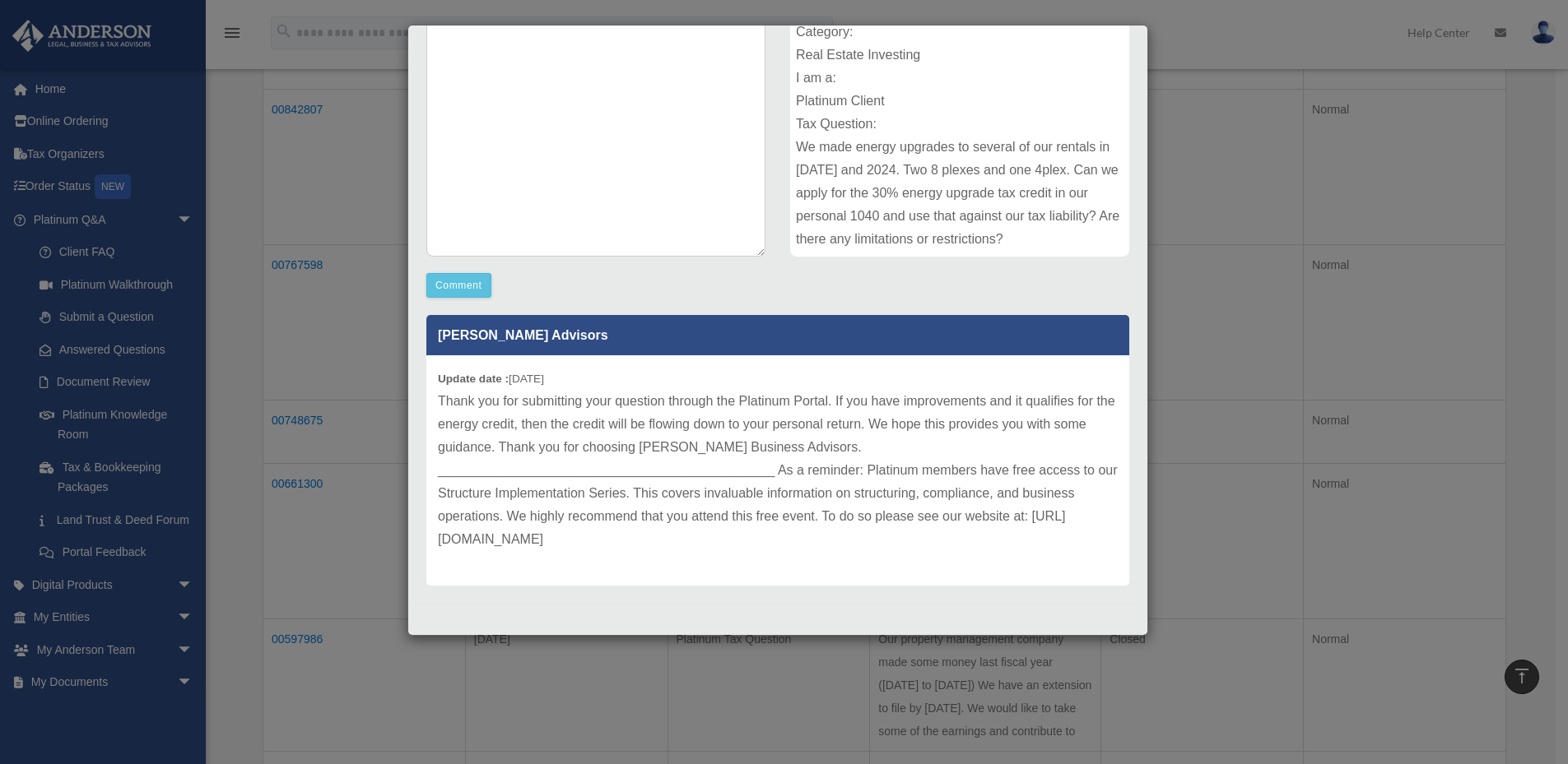
click at [1028, 506] on p "Thank you for submitting your question through the Platinum Portal. If you have…" at bounding box center [777, 470] width 680 height 161
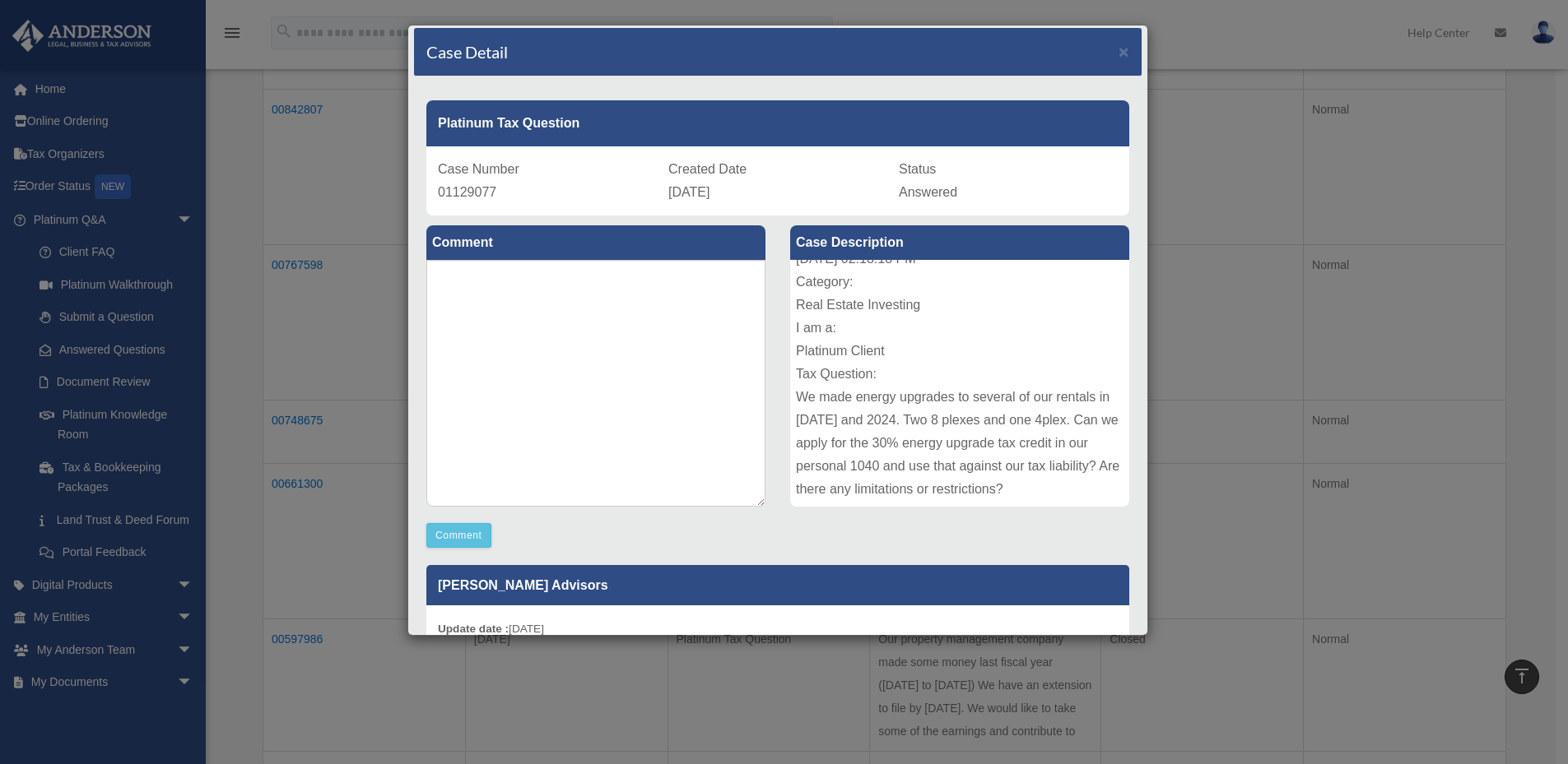
scroll to position [0, 0]
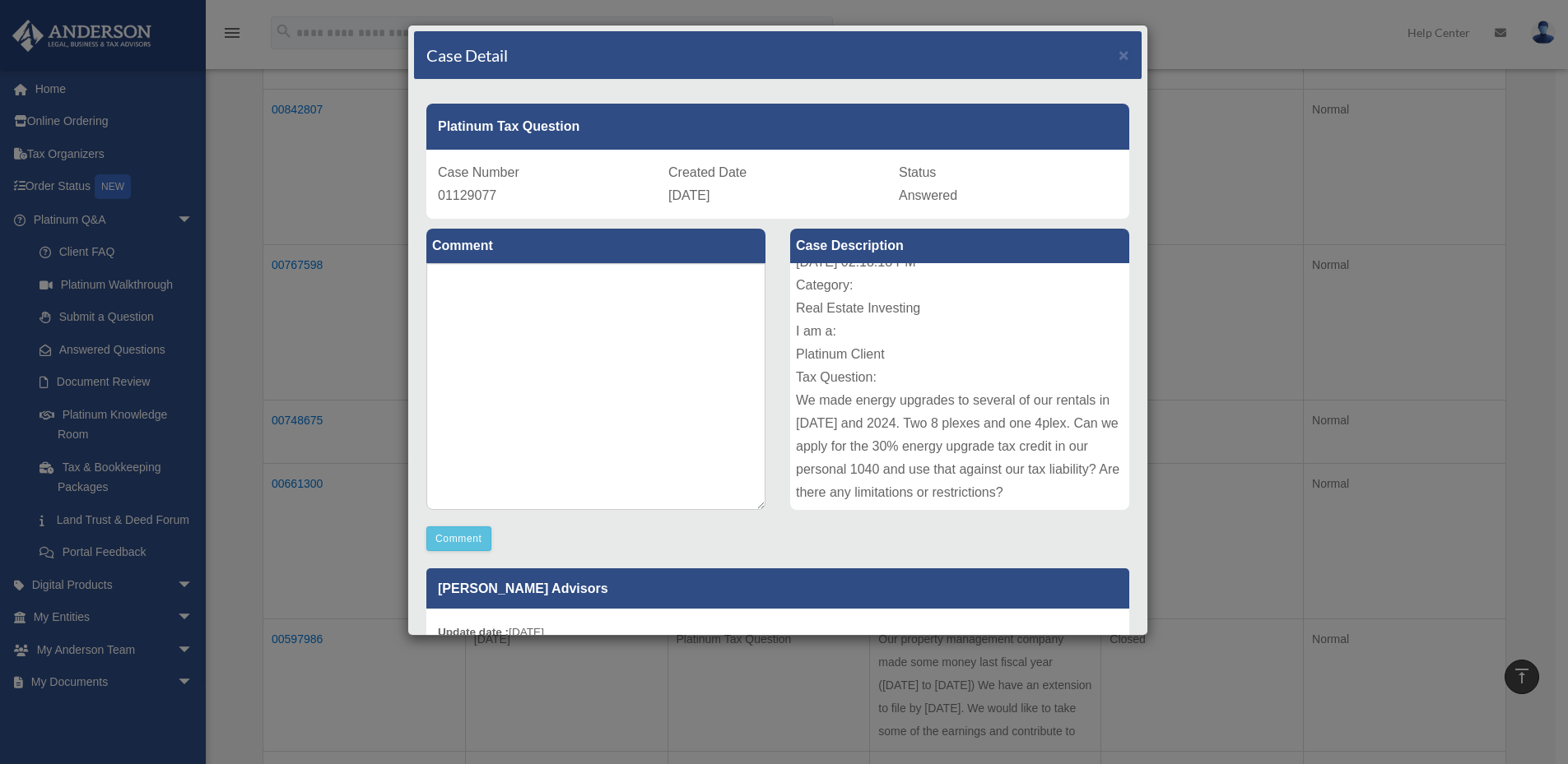
click at [978, 323] on div "Date and Time of Form Submission: [DATE] 02:18:18 PM Category: Real Estate Inve…" at bounding box center [960, 387] width 339 height 247
click at [1200, 362] on div "Case Detail × Platinum Tax Question Case Number 01129077 Created Date [DATE] St…" at bounding box center [784, 382] width 1568 height 764
